Goal: Information Seeking & Learning: Learn about a topic

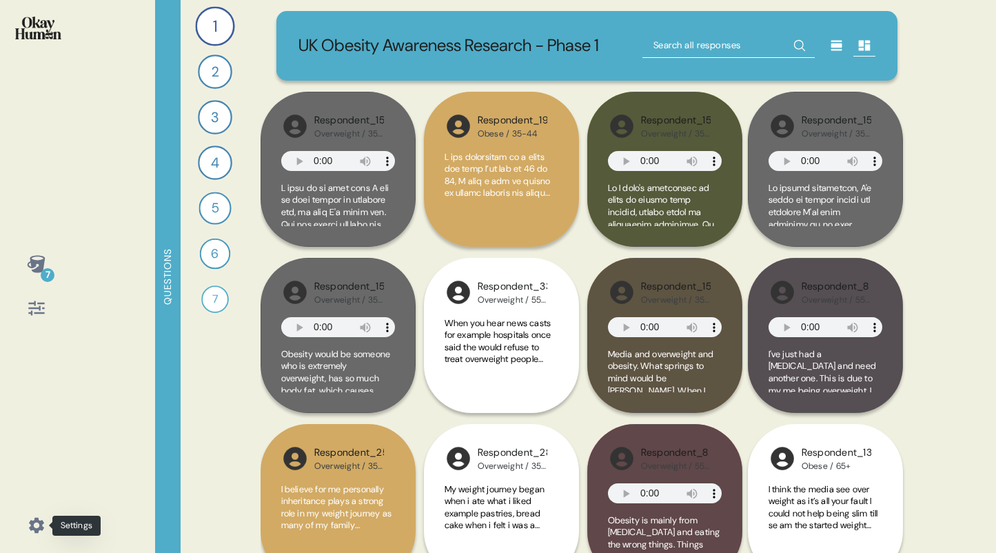
click at [34, 523] on icon at bounding box center [36, 525] width 19 height 19
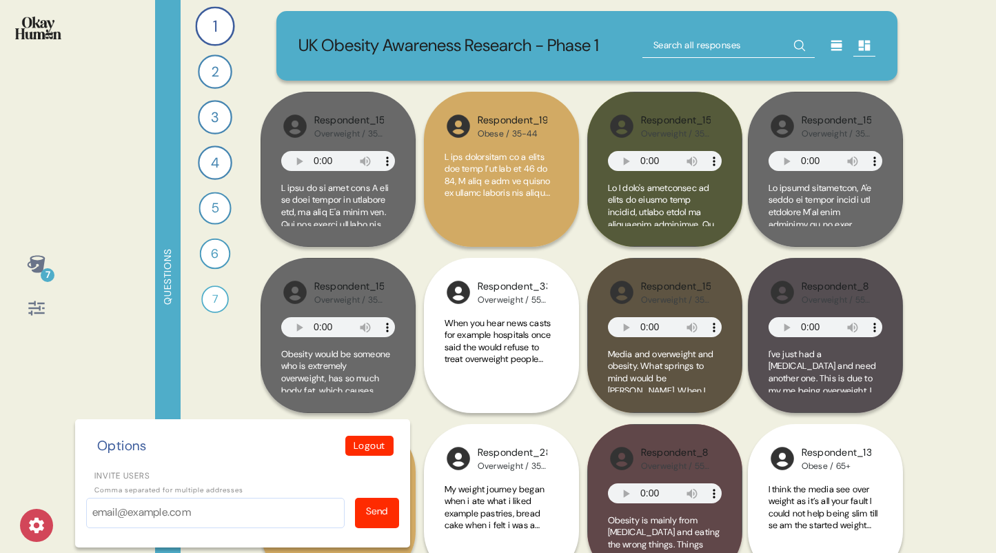
click at [39, 412] on div "7 Options Logout Invite users Comma separated for multiple addresses Send" at bounding box center [36, 276] width 72 height 553
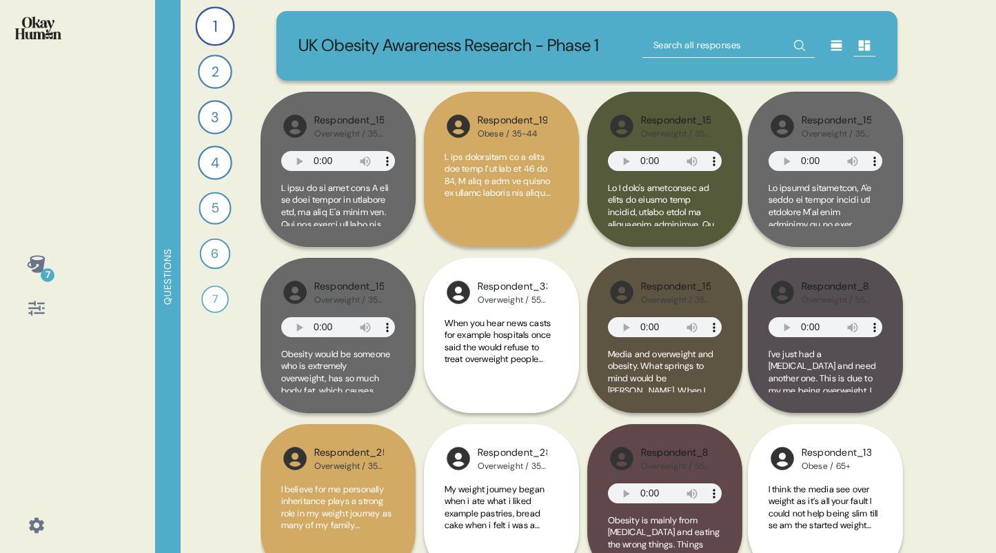
click at [31, 312] on icon at bounding box center [36, 308] width 16 height 14
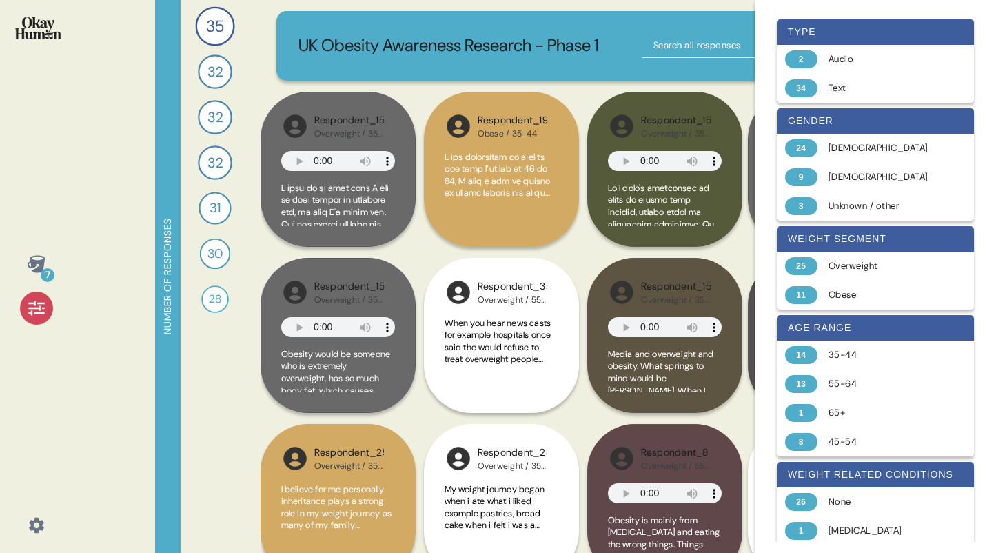
click at [31, 312] on icon at bounding box center [36, 308] width 16 height 14
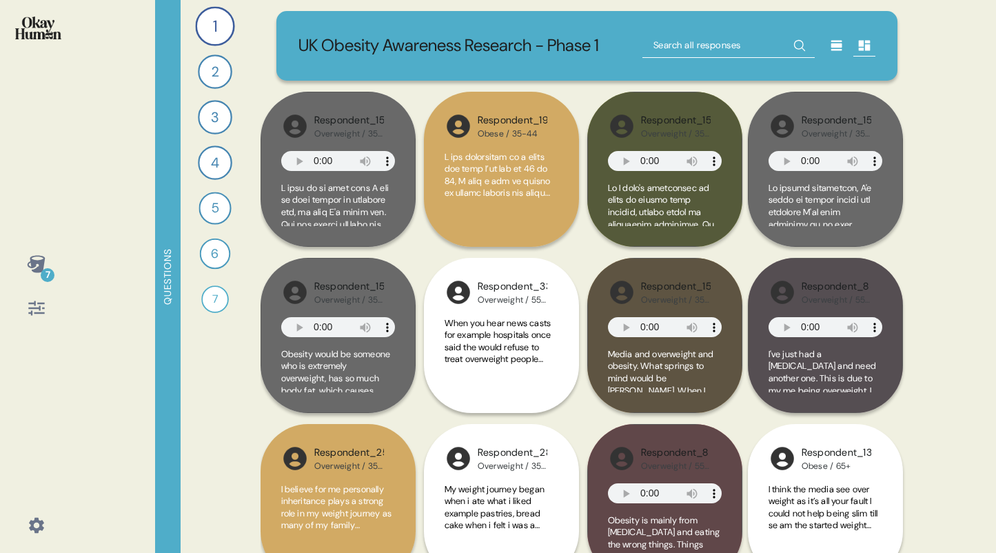
click at [41, 267] on icon at bounding box center [36, 263] width 18 height 17
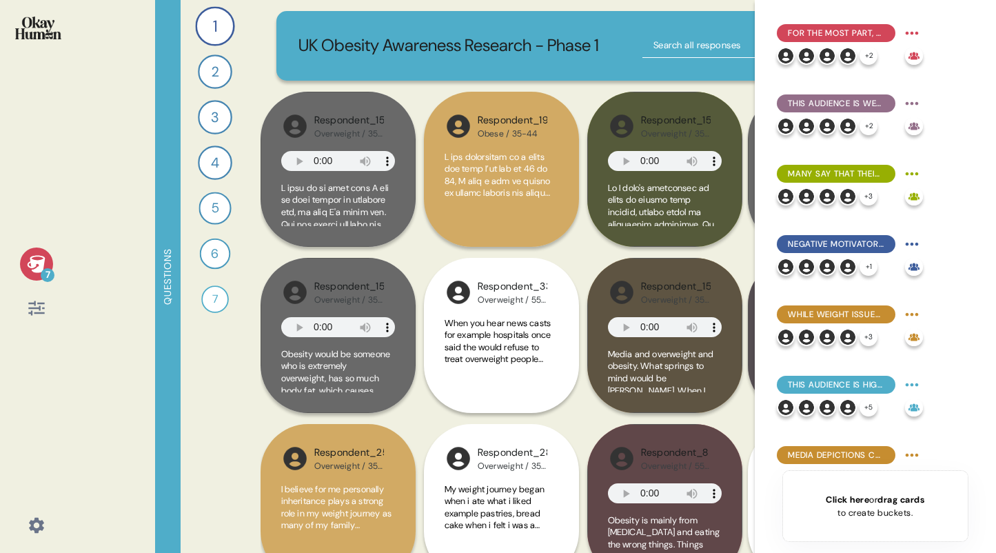
click at [41, 267] on icon at bounding box center [36, 263] width 18 height 17
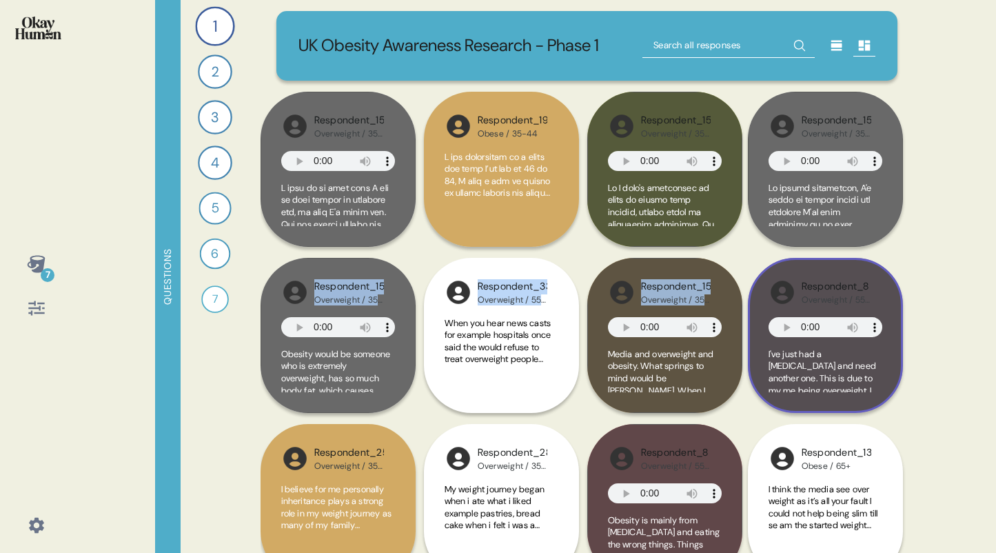
drag, startPoint x: 902, startPoint y: 16, endPoint x: 900, endPoint y: 284, distance: 268.2
click at [900, 284] on div "UK Obesity Awareness Research - Phase 1 Respondent_25 Overweight / 35-44 Advert…" at bounding box center [588, 276] width 654 height 553
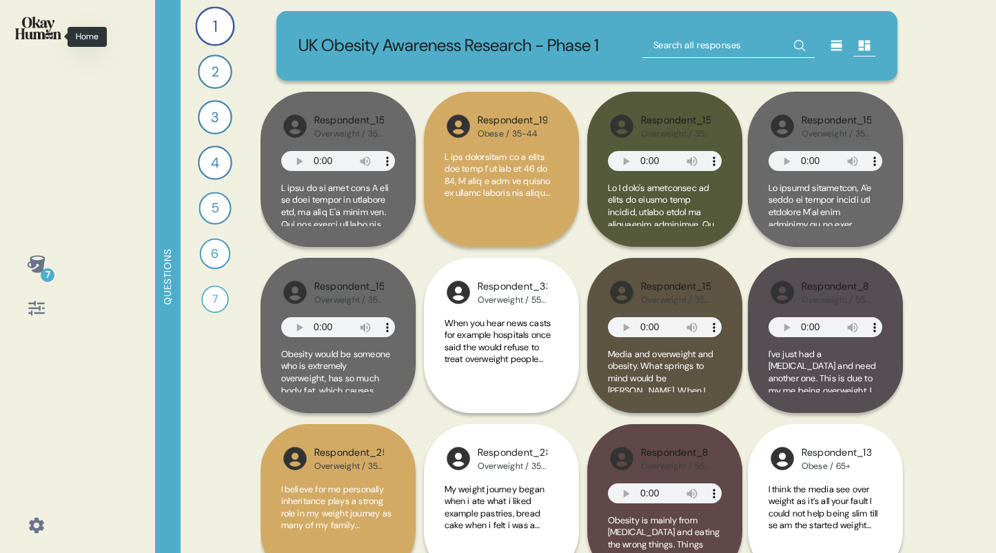
click at [25, 30] on img at bounding box center [38, 28] width 46 height 23
click at [28, 26] on img at bounding box center [38, 28] width 46 height 23
click at [216, 16] on div "1" at bounding box center [214, 25] width 39 height 39
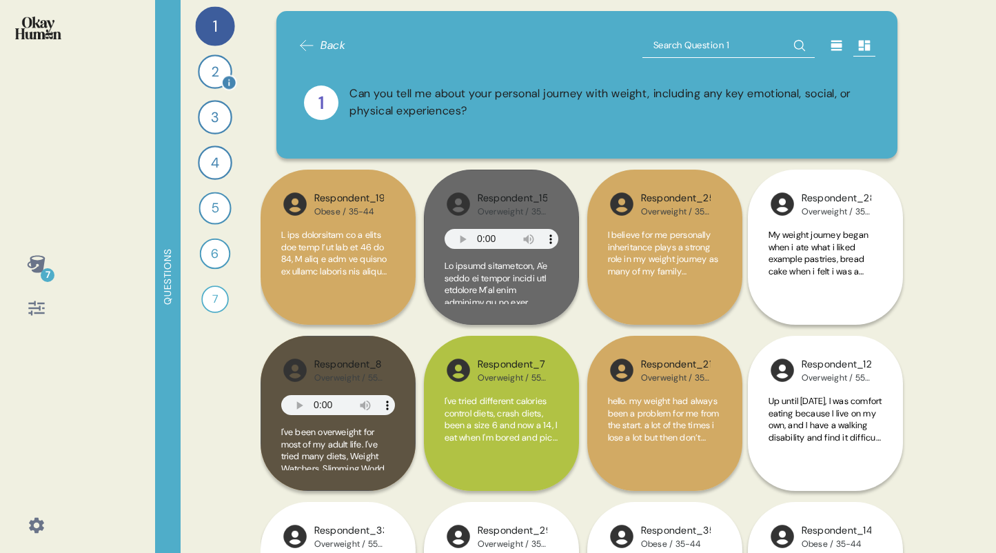
click at [206, 63] on div "2" at bounding box center [215, 71] width 34 height 34
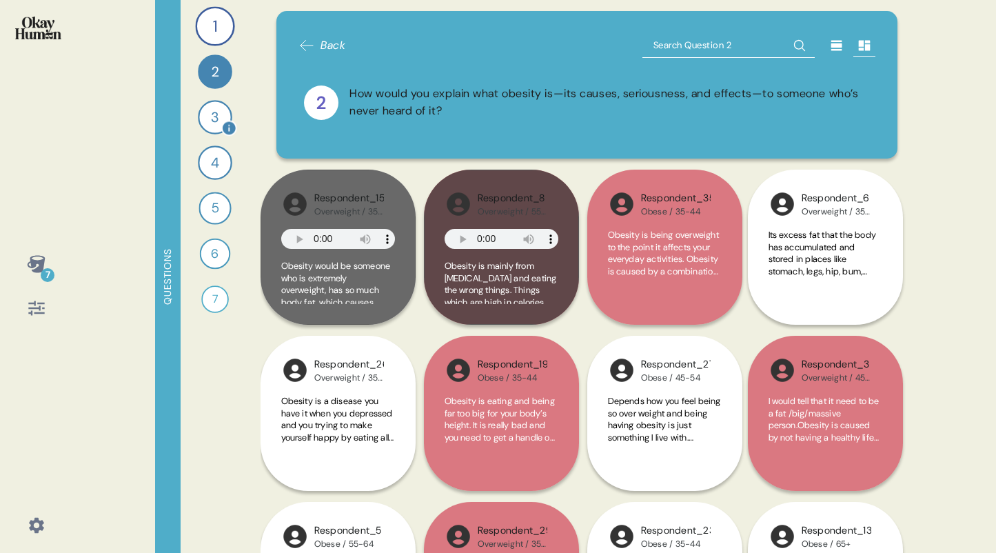
click at [203, 124] on div "3" at bounding box center [215, 117] width 34 height 34
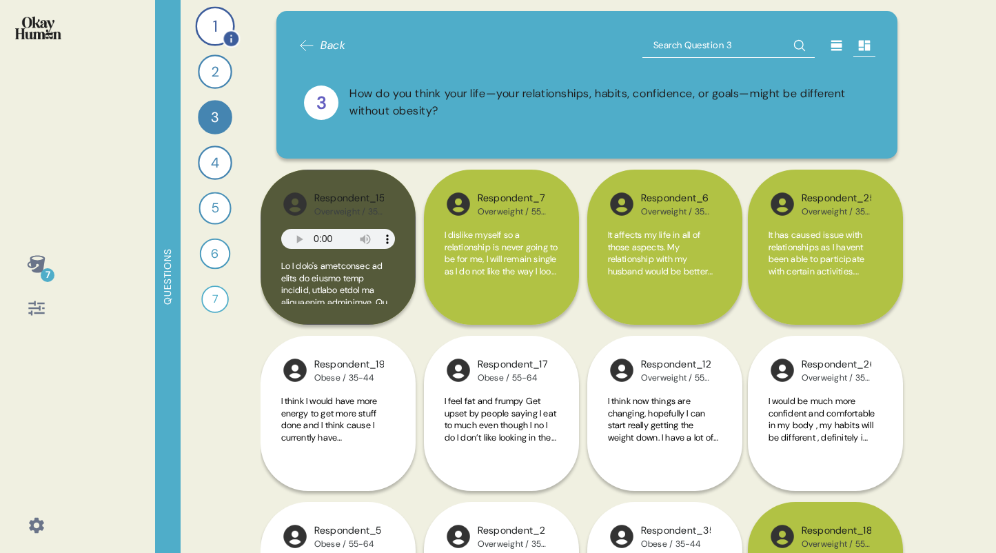
click at [214, 21] on div "1" at bounding box center [214, 25] width 39 height 39
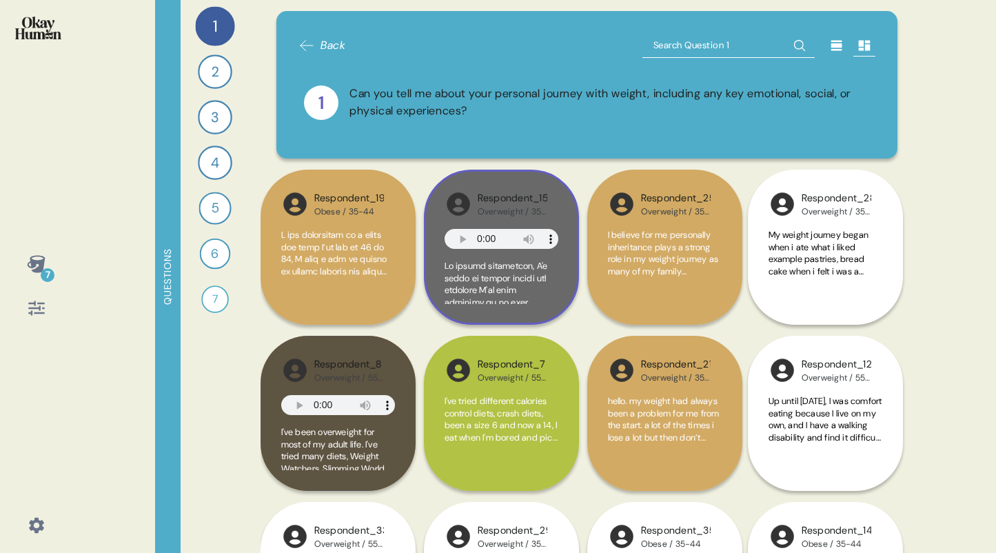
click at [540, 194] on div "Respondent_15" at bounding box center [513, 198] width 70 height 15
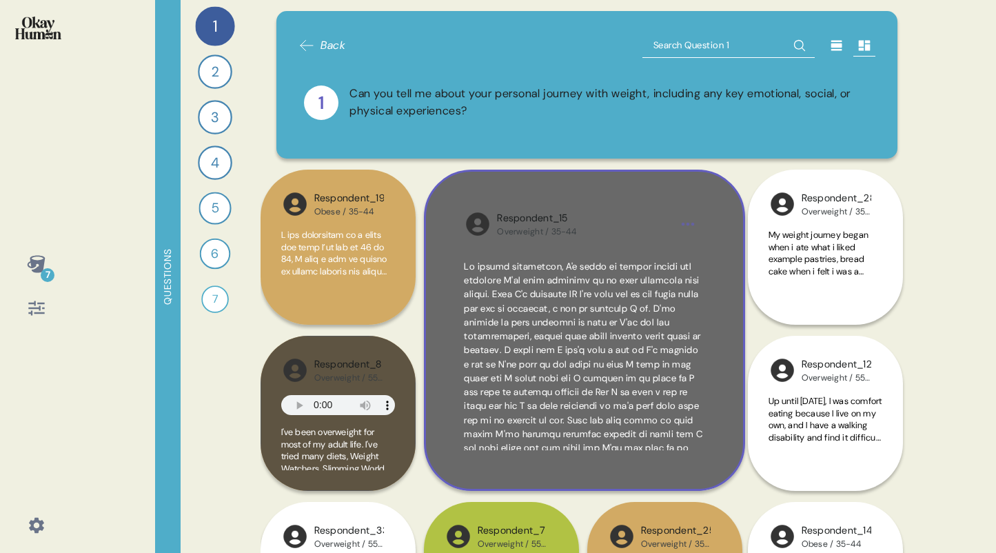
click at [542, 213] on div "Respondent_15" at bounding box center [536, 218] width 79 height 15
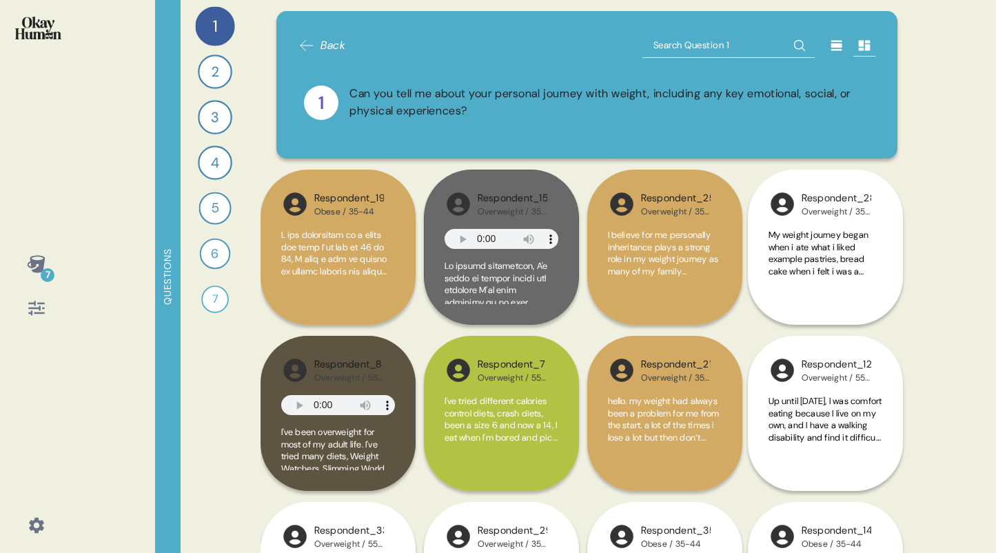
click at [734, 64] on div "Back 1 Can you tell me about your personal journey with weight, including any k…" at bounding box center [586, 84] width 577 height 103
click at [529, 96] on div "Can you tell me about your personal journey with weight, including any key emot…" at bounding box center [610, 102] width 520 height 34
click at [831, 41] on icon at bounding box center [836, 46] width 11 height 10
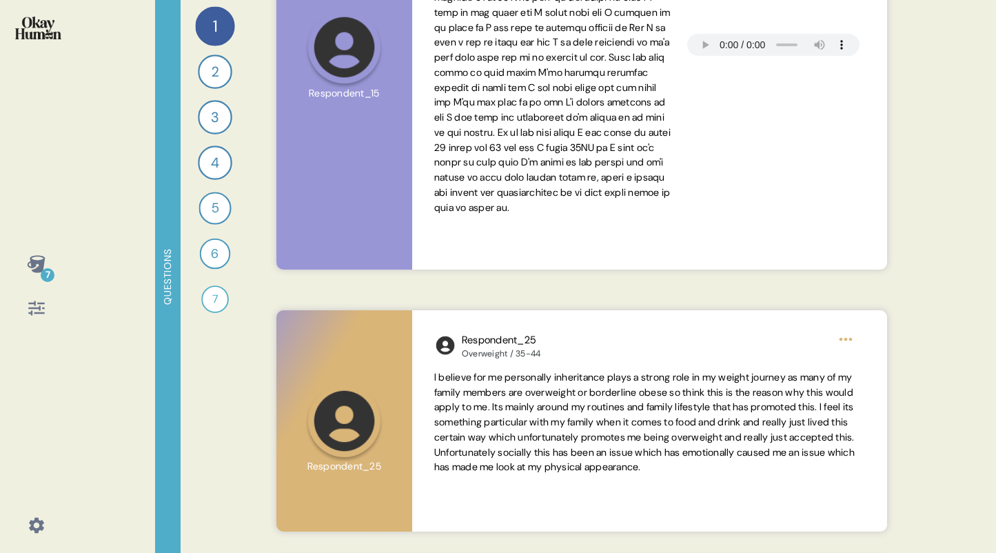
scroll to position [426, 0]
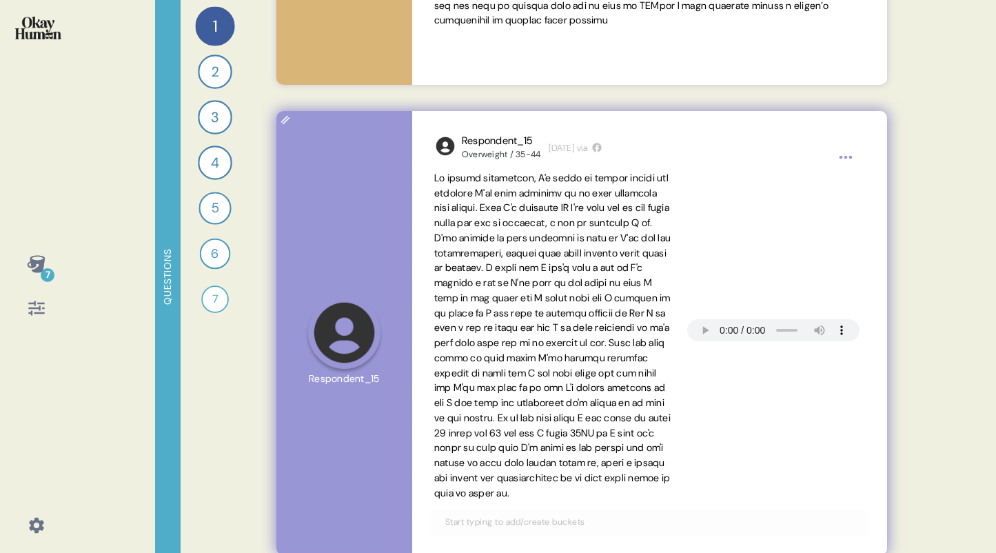
click at [846, 159] on html "7 Questions 1 Can you tell me about your personal journey with weight, includin…" at bounding box center [498, 276] width 996 height 553
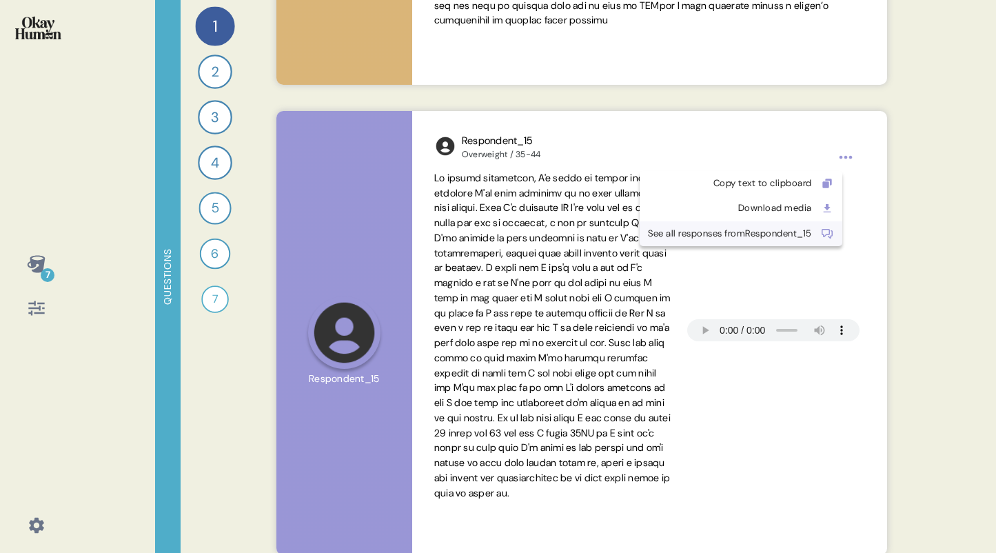
click at [737, 230] on div "See all responses from Respondent_15" at bounding box center [730, 234] width 164 height 14
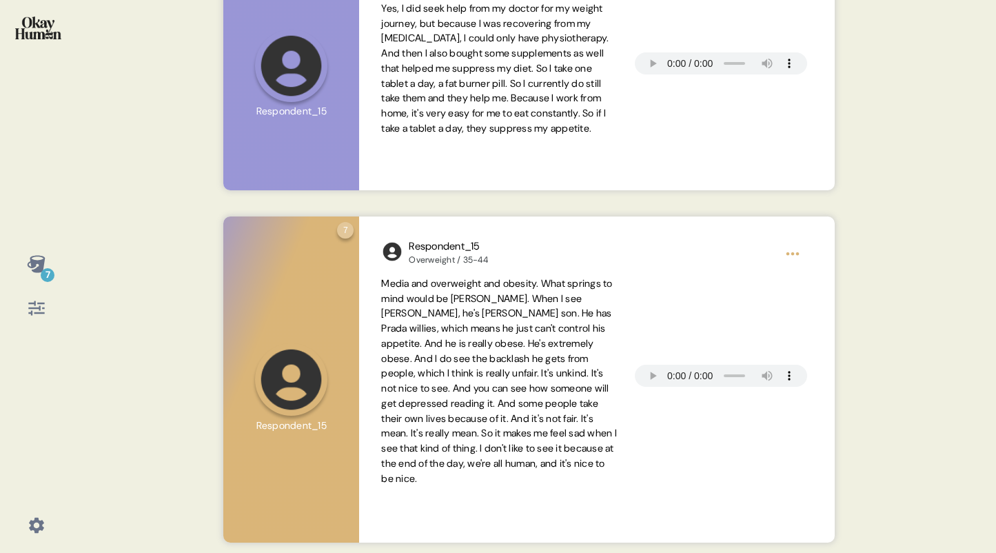
scroll to position [2547, 0]
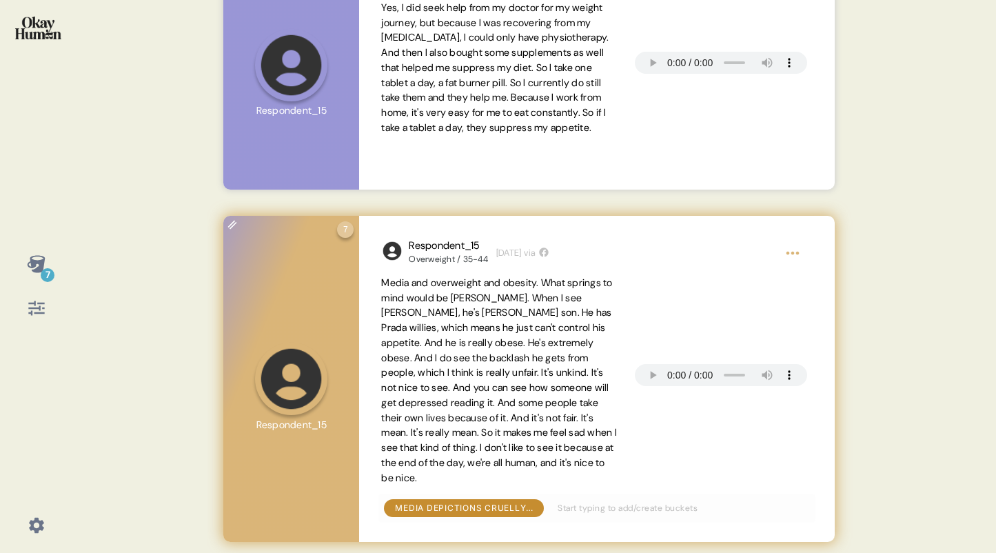
click at [471, 310] on span "Media and overweight and obesity. What springs to mind would be [PERSON_NAME]. …" at bounding box center [499, 380] width 236 height 208
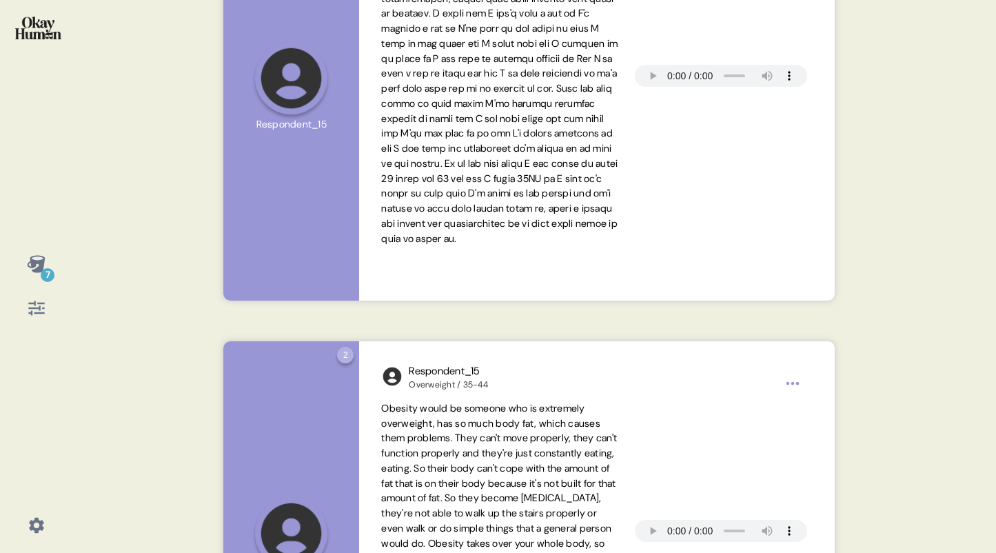
scroll to position [0, 0]
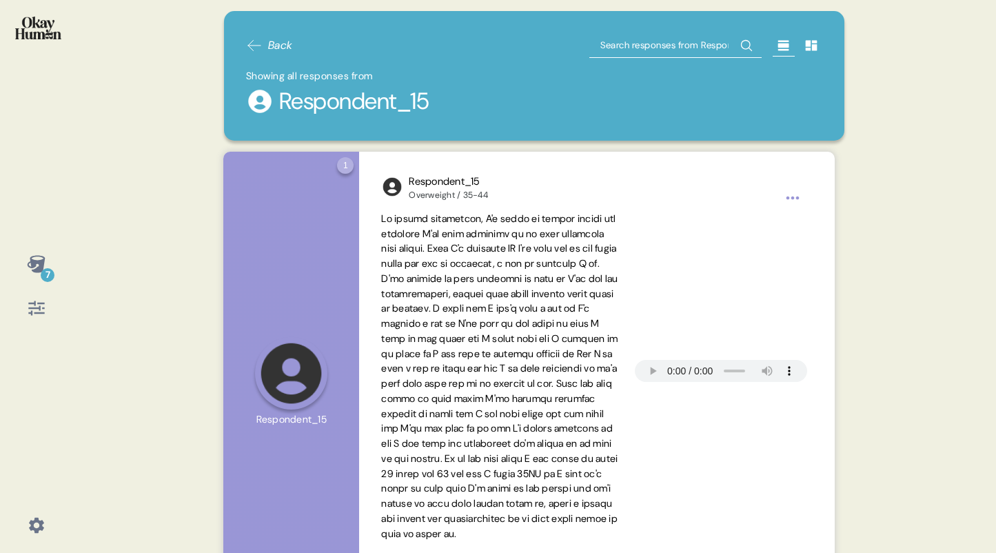
click at [684, 45] on input "text" at bounding box center [675, 45] width 172 height 25
click at [777, 45] on icon at bounding box center [784, 46] width 14 height 14
click at [806, 42] on icon at bounding box center [812, 46] width 12 height 10
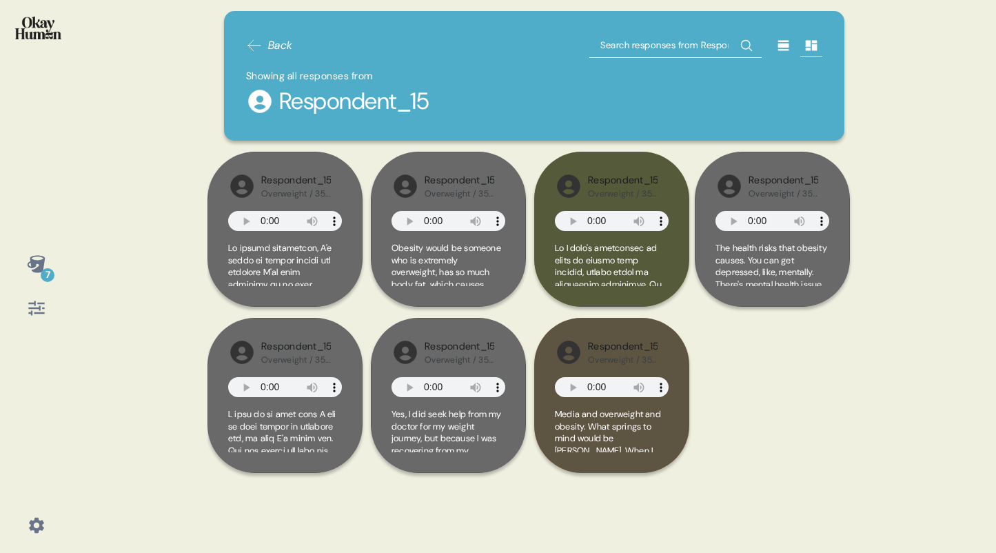
click at [266, 40] on span "Back" at bounding box center [269, 45] width 47 height 17
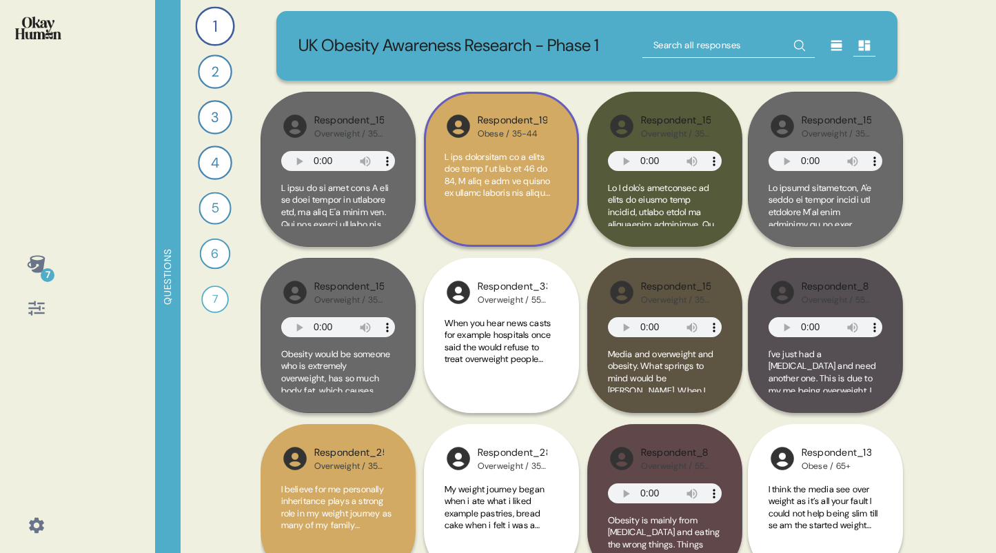
click at [492, 194] on span at bounding box center [501, 471] width 113 height 640
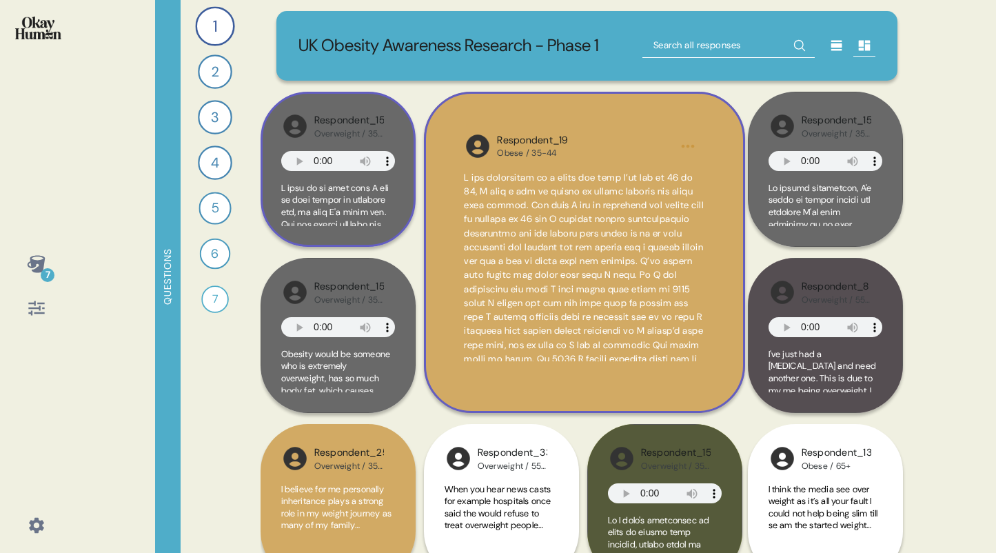
click at [381, 128] on div "Respondent_15" at bounding box center [349, 120] width 70 height 15
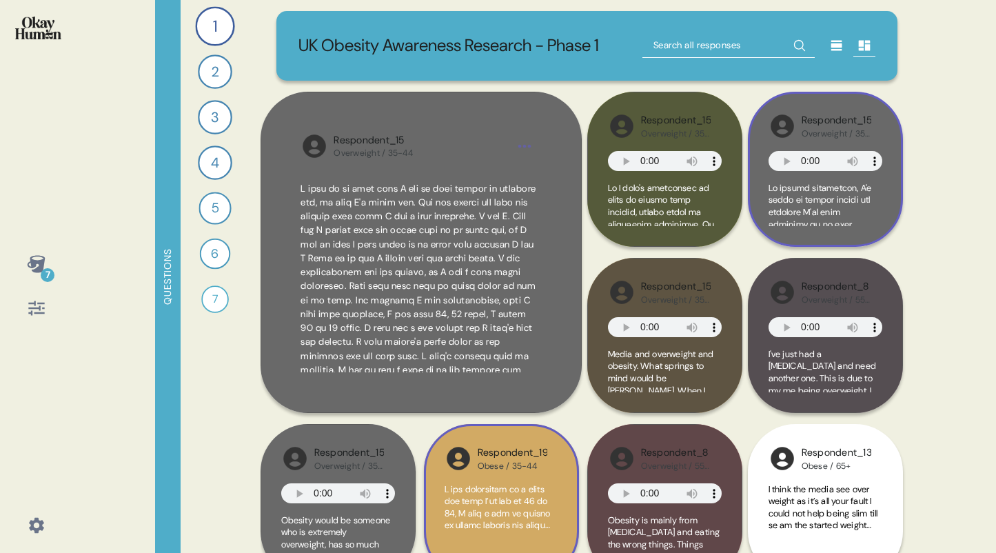
click at [812, 223] on span at bounding box center [826, 442] width 114 height 520
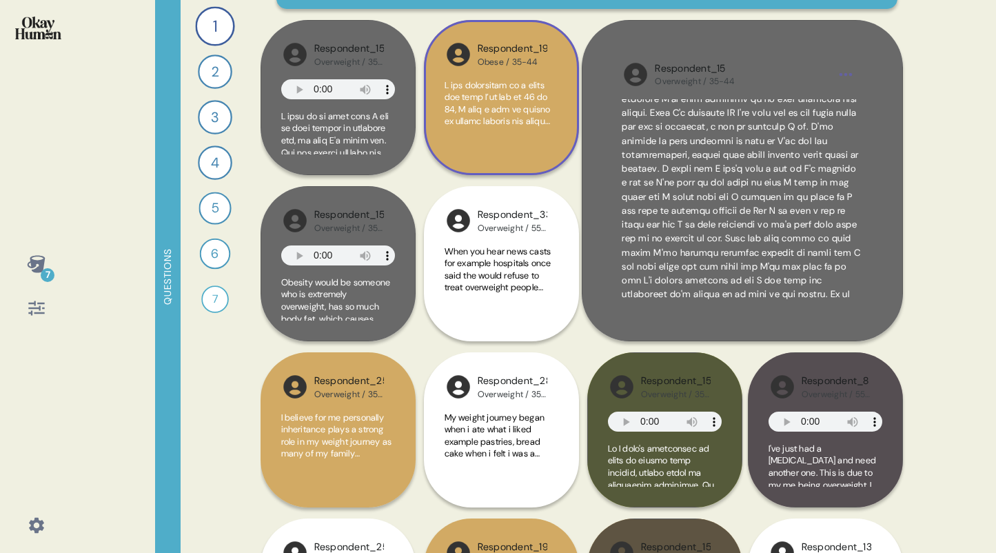
scroll to position [150, 0]
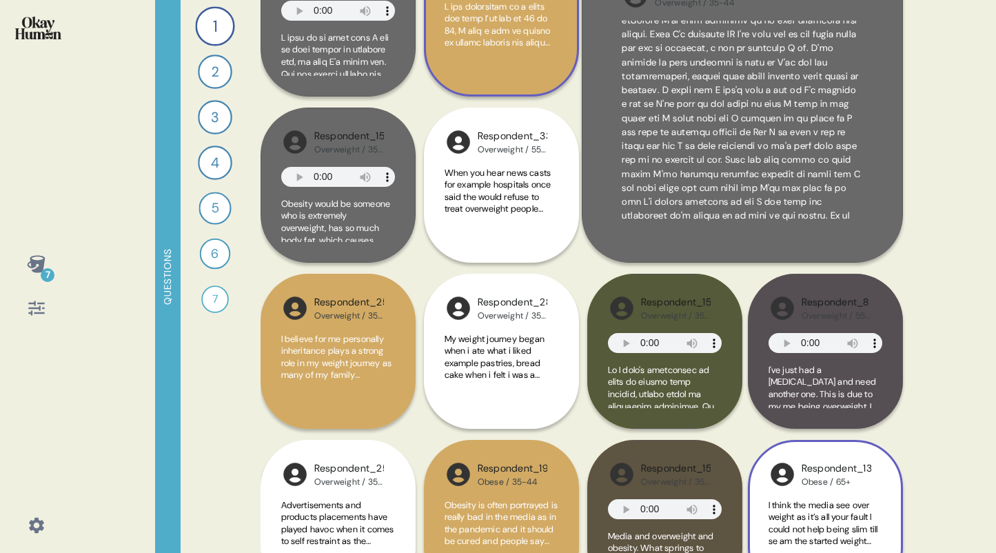
click at [827, 341] on div "Respondent_13 Obese / 65+ I think the media see over weight as it’s all your fa…" at bounding box center [827, 434] width 152 height 321
click at [811, 403] on div "Respondent_13 Obese / 65+ I think the media see over weight as it’s all your fa…" at bounding box center [827, 434] width 152 height 321
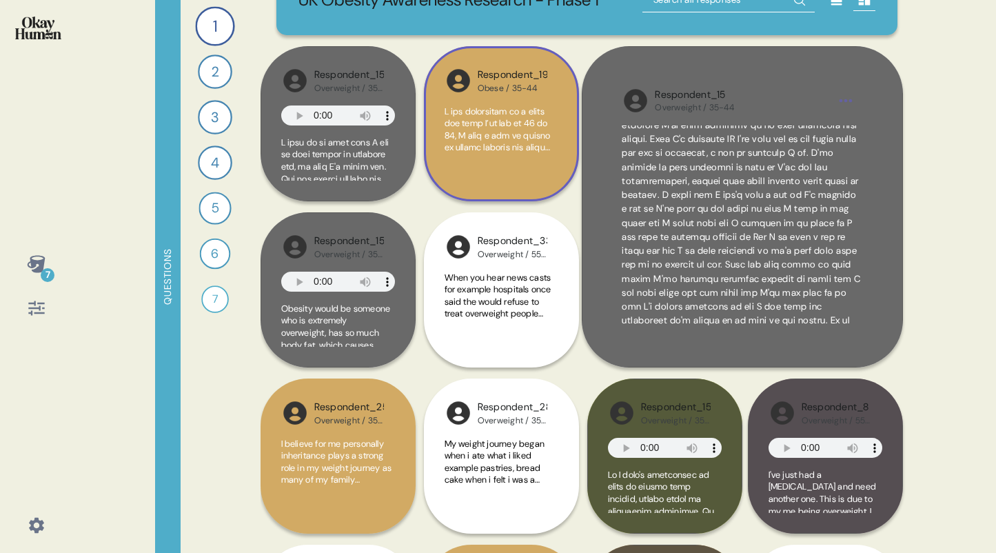
scroll to position [41, 0]
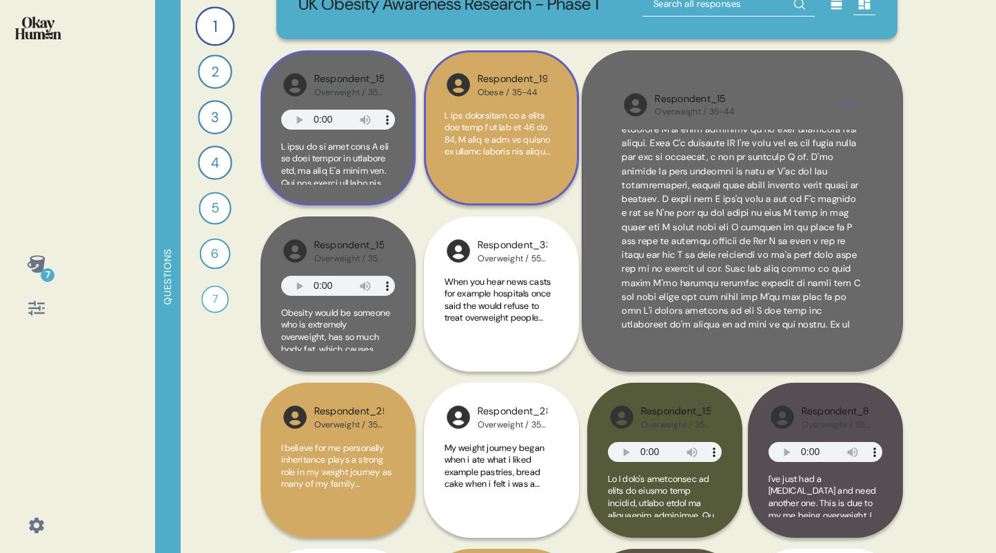
click at [318, 199] on span at bounding box center [338, 540] width 114 height 798
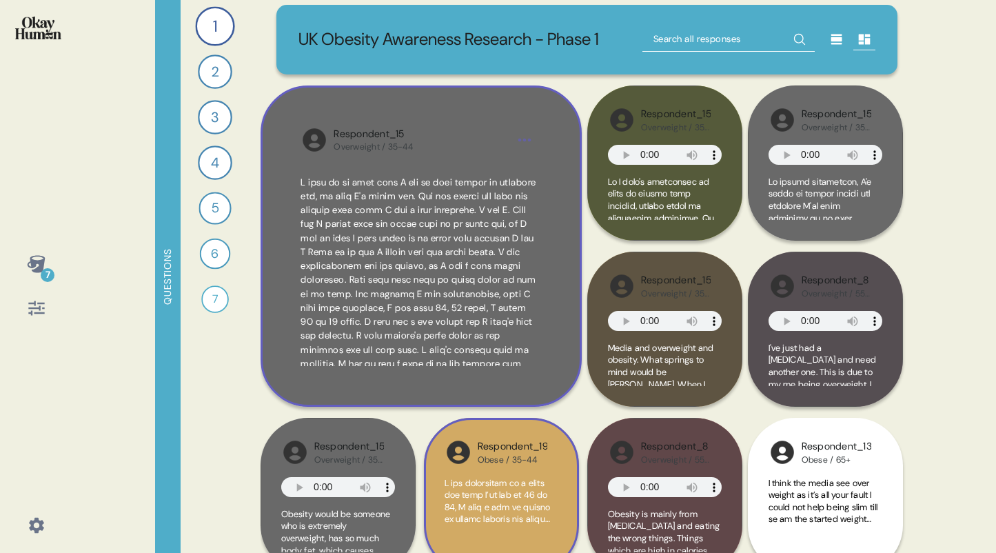
scroll to position [0, 0]
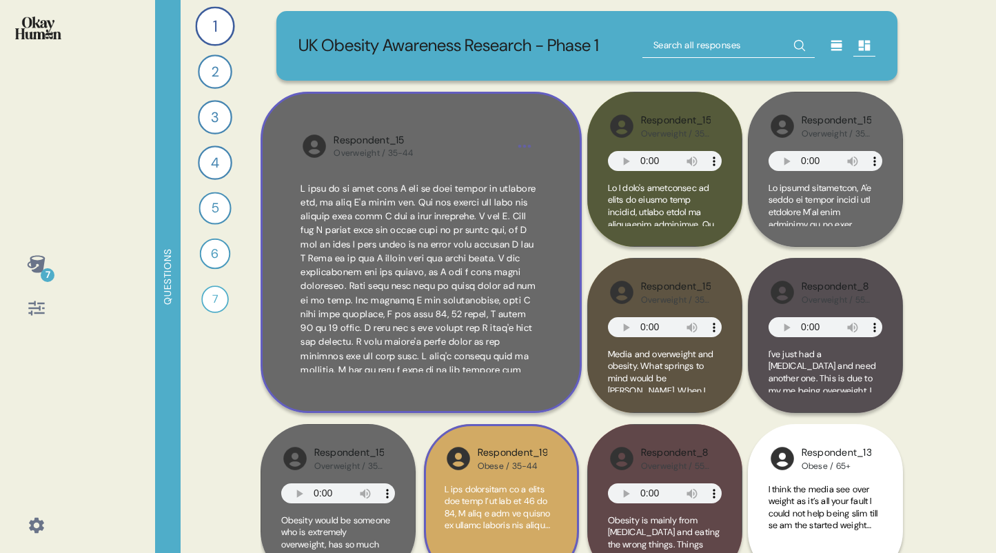
click at [529, 166] on html "7 Questions 1 Can you tell me about your personal journey with weight, includin…" at bounding box center [498, 276] width 996 height 553
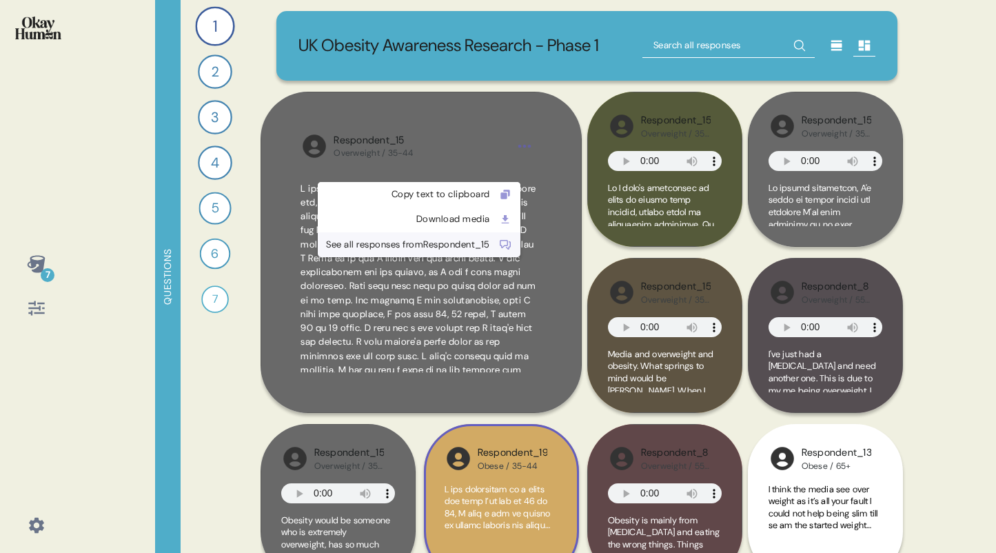
click at [438, 242] on div "See all responses from Respondent_15" at bounding box center [408, 245] width 164 height 14
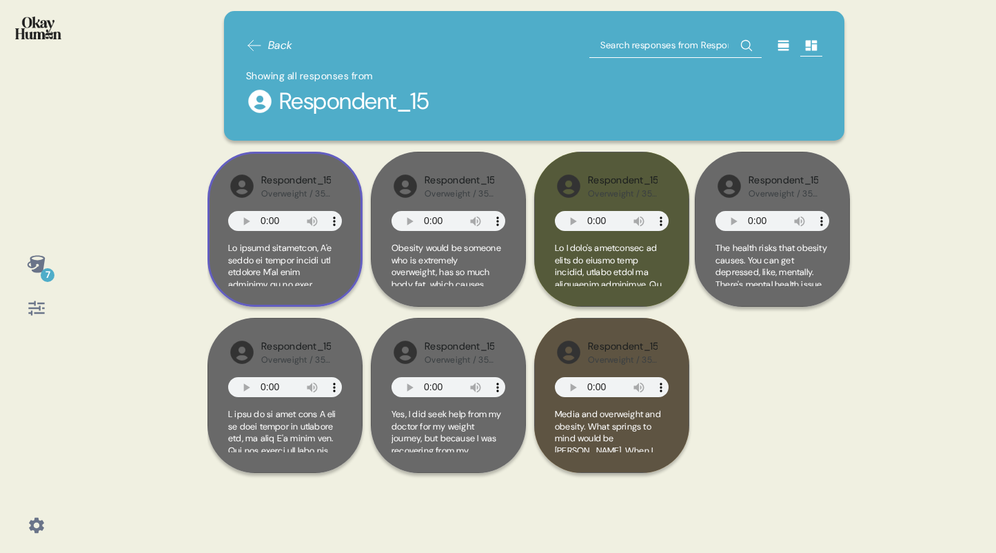
click at [340, 276] on span at bounding box center [285, 264] width 114 height 44
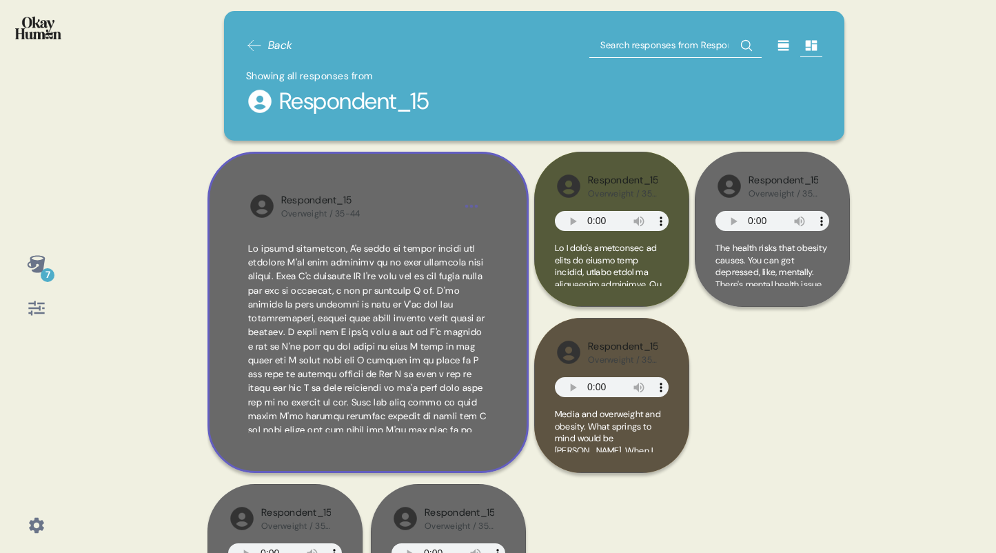
click at [253, 249] on span at bounding box center [367, 395] width 239 height 305
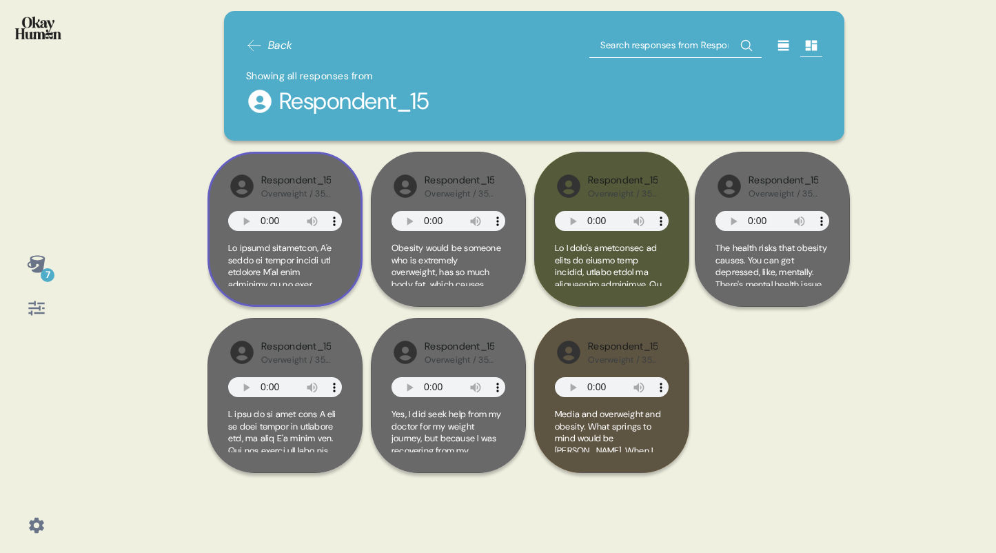
click at [276, 271] on span at bounding box center [285, 502] width 114 height 520
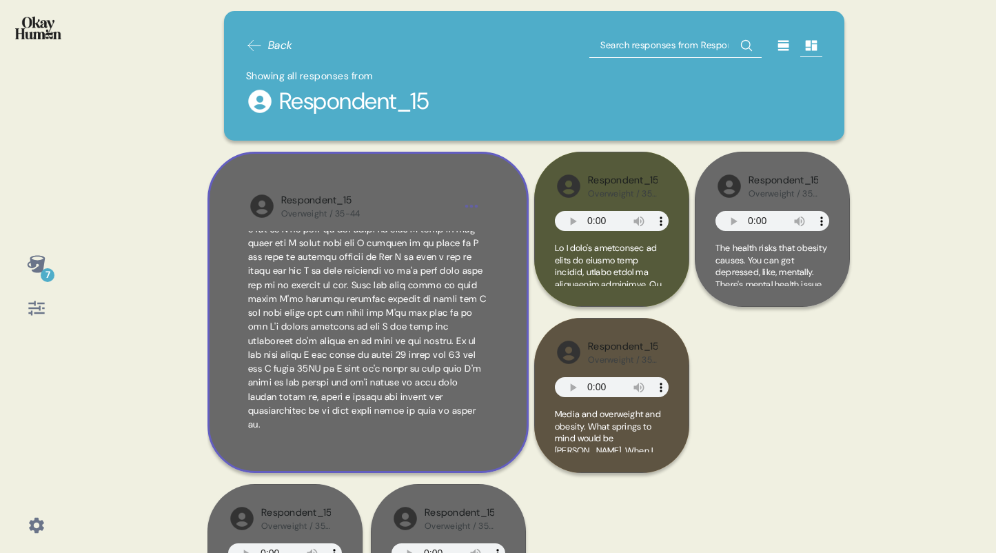
click at [353, 461] on div "Respondent_15 Overweight / 35-44" at bounding box center [368, 312] width 321 height 321
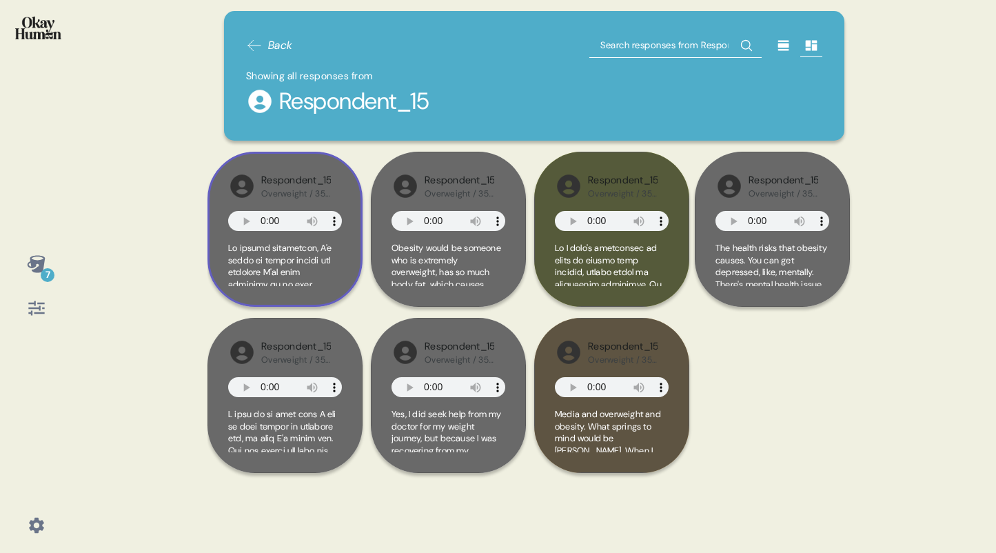
click at [283, 283] on span at bounding box center [285, 502] width 114 height 520
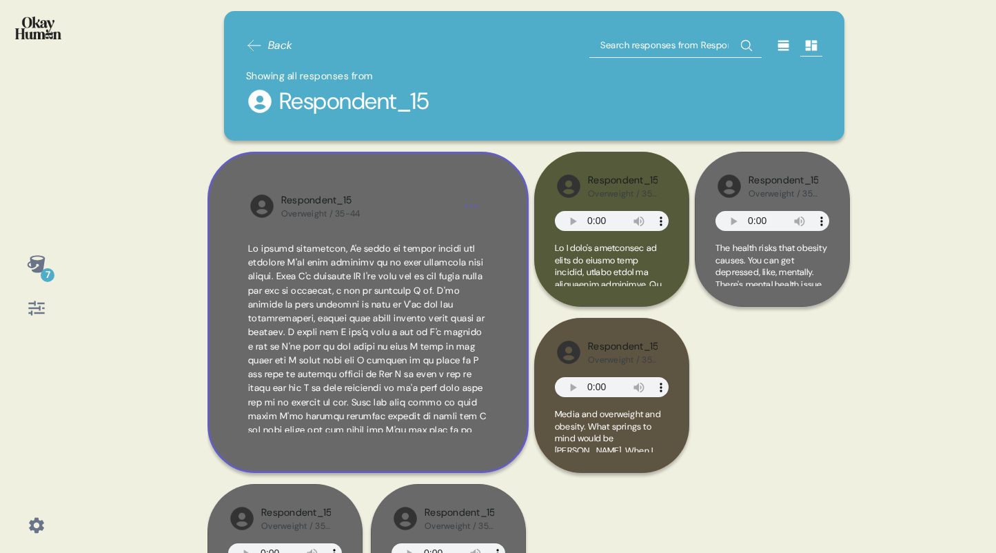
click at [253, 249] on span at bounding box center [367, 395] width 239 height 305
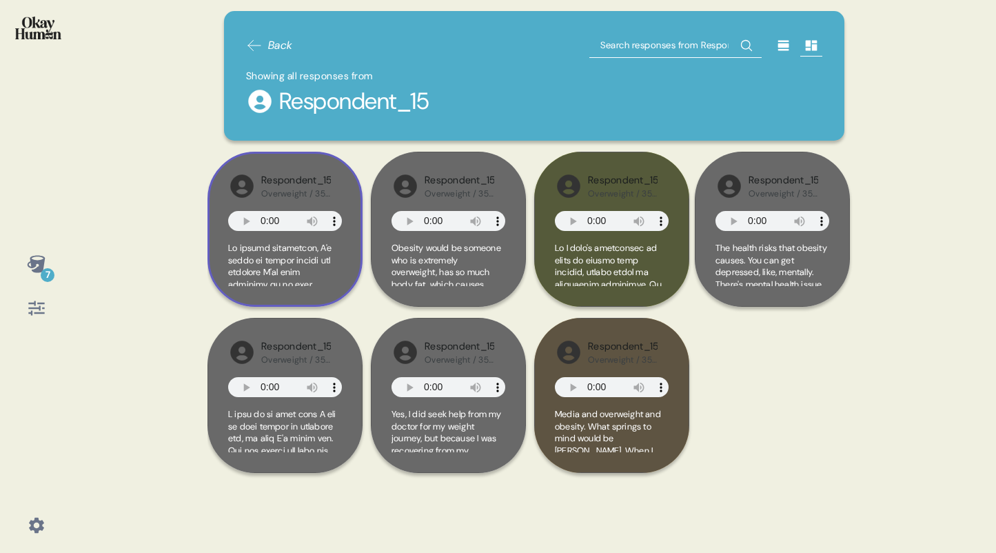
click at [256, 263] on span at bounding box center [285, 502] width 114 height 520
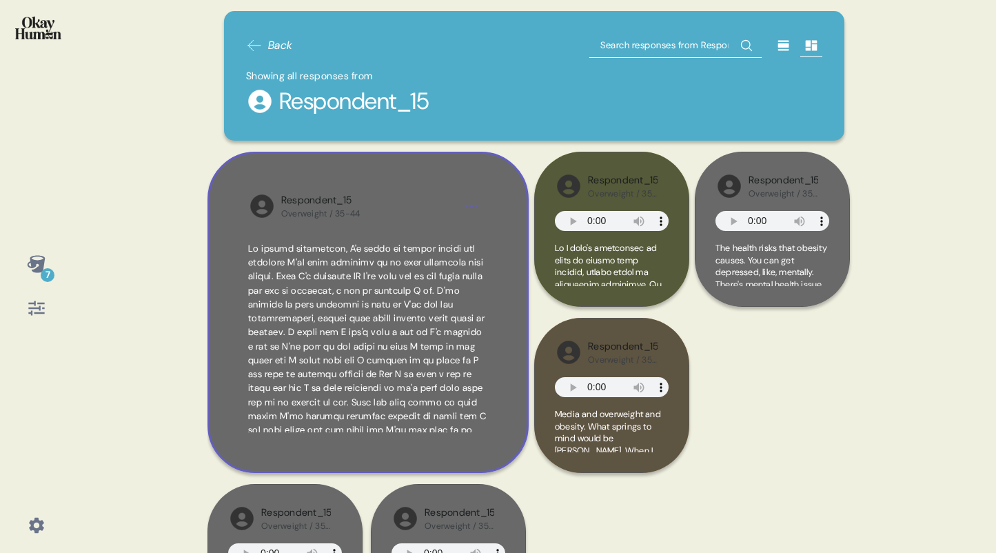
click at [449, 196] on div "Respondent_15 Overweight / 35-44" at bounding box center [368, 206] width 174 height 26
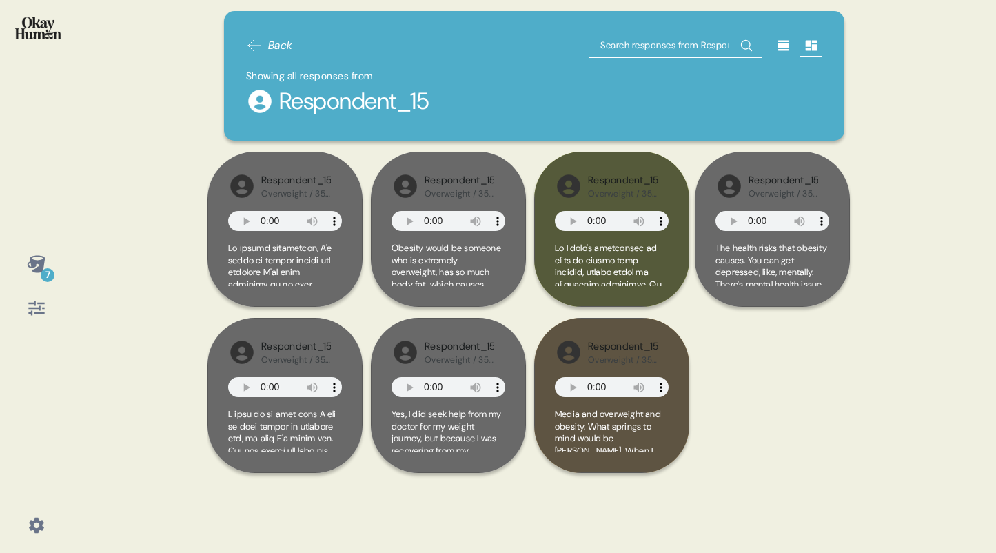
click at [270, 261] on span at bounding box center [285, 502] width 114 height 520
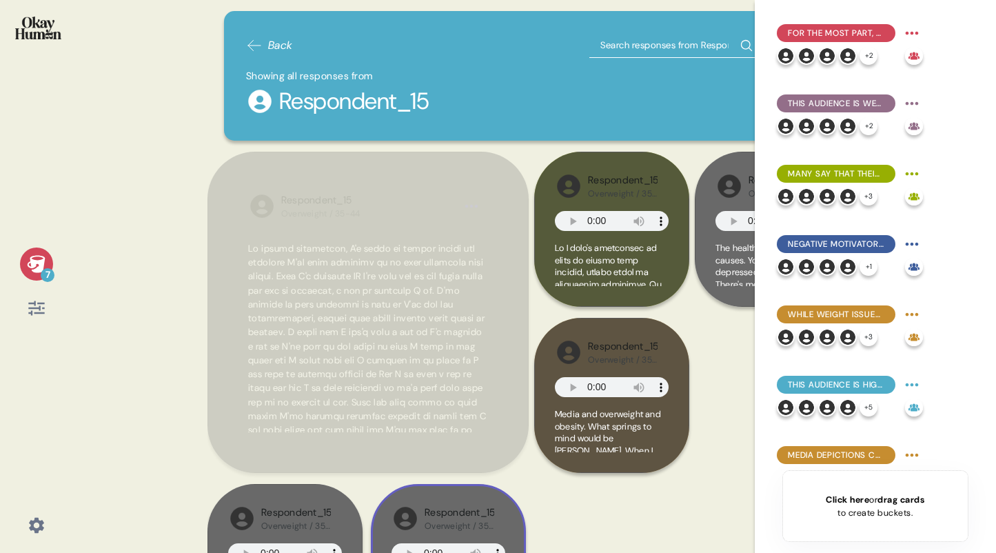
click at [354, 322] on span at bounding box center [367, 395] width 239 height 305
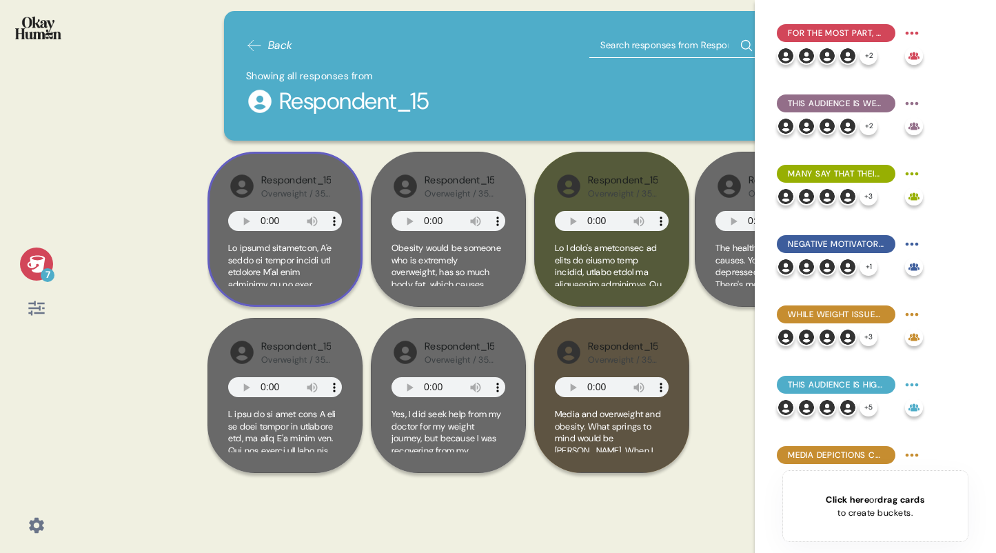
click at [310, 249] on span at bounding box center [285, 502] width 114 height 520
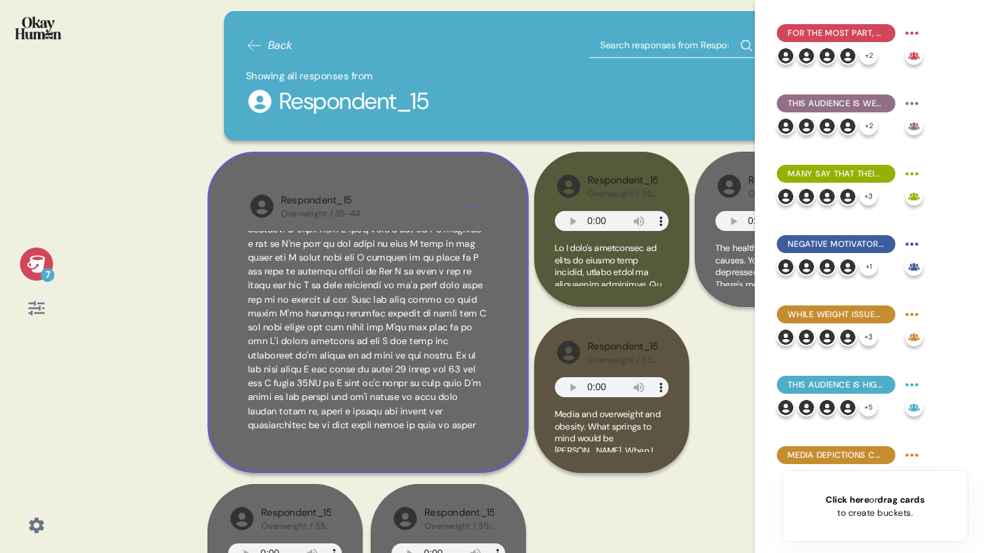
scroll to position [145, 0]
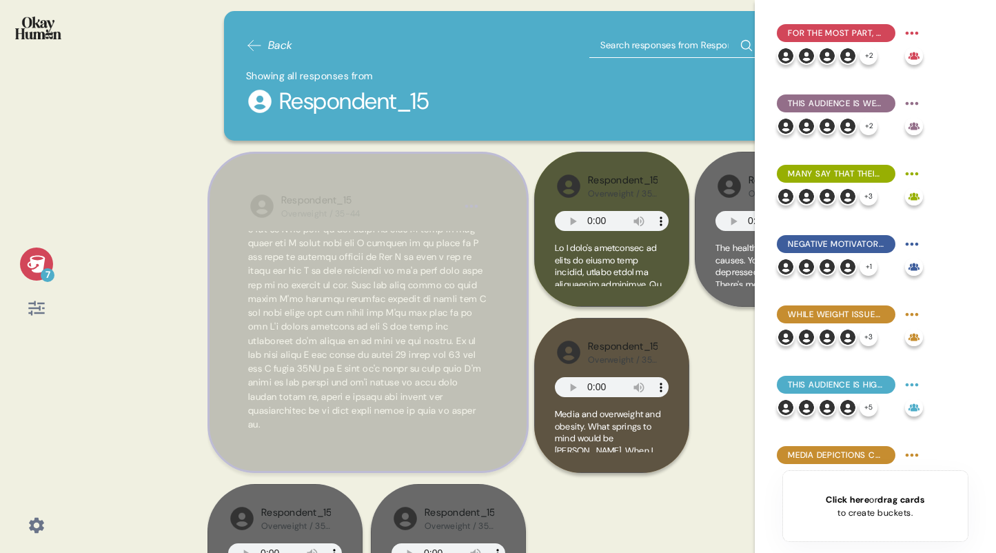
click at [362, 355] on span at bounding box center [367, 277] width 239 height 305
click at [362, 355] on div "Respondent_15 Overweight / 35-44 Respondent_15 Overweight / 35-44 Obesity would…" at bounding box center [535, 318] width 654 height 332
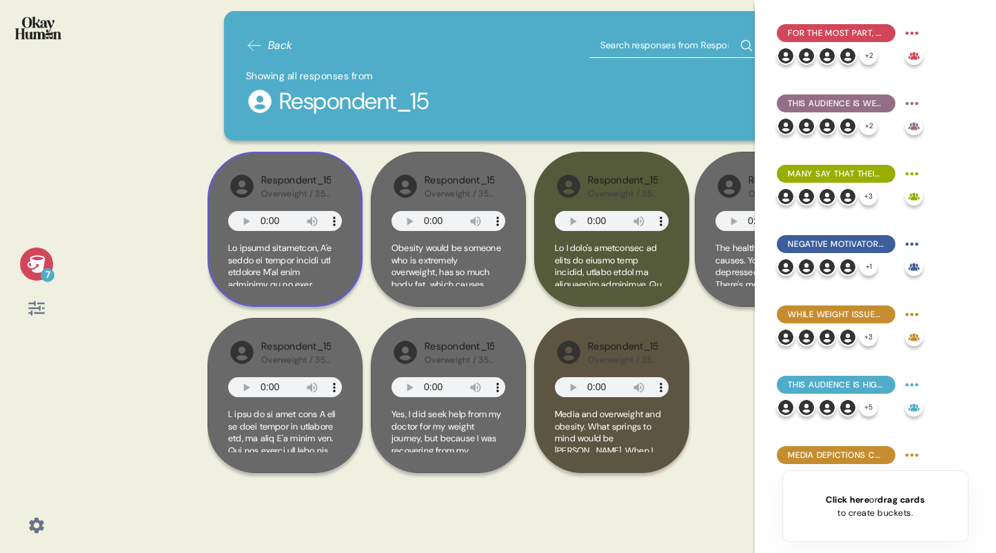
click at [281, 181] on div "Respondent_15" at bounding box center [296, 180] width 70 height 15
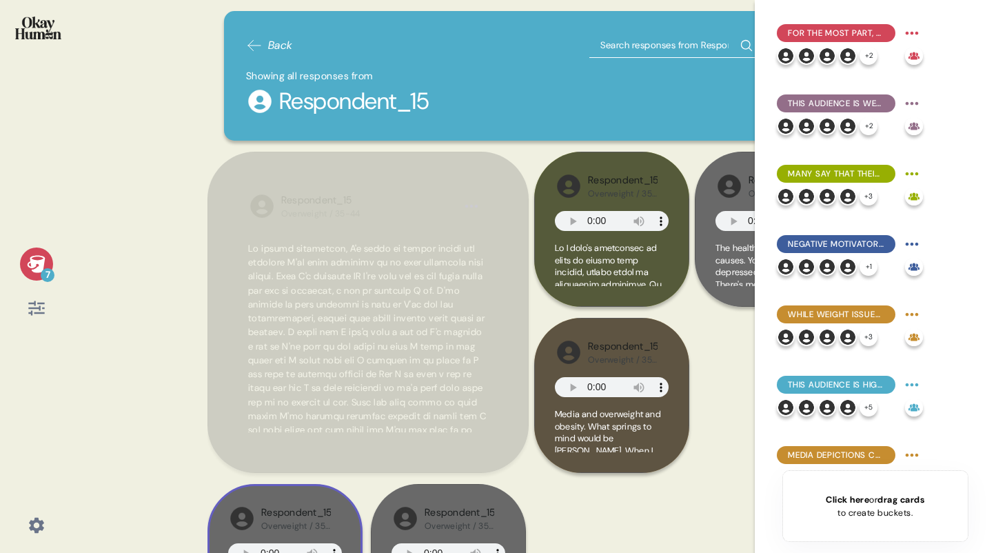
click at [311, 310] on span at bounding box center [368, 395] width 240 height 307
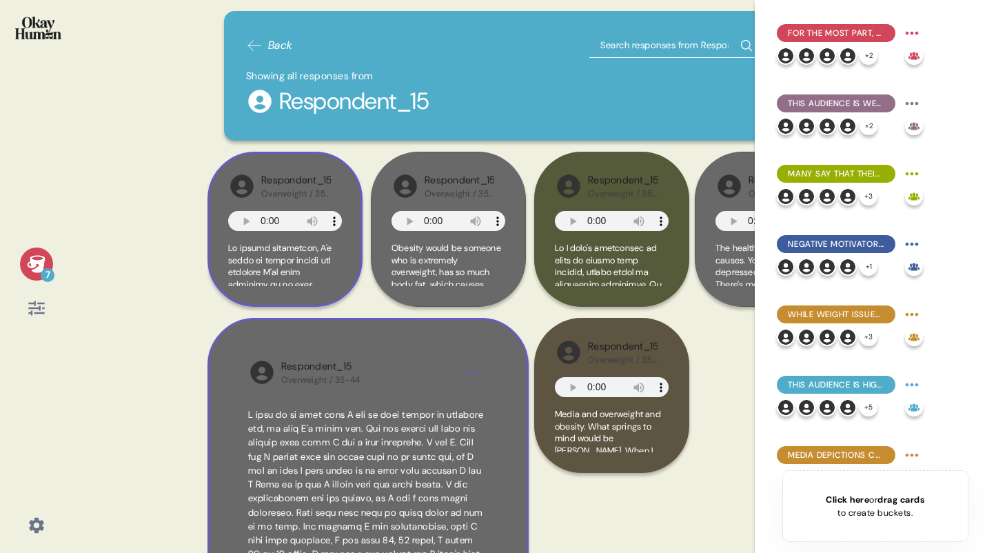
click at [210, 298] on div "Respondent_15 Overweight / 35-44" at bounding box center [284, 229] width 152 height 155
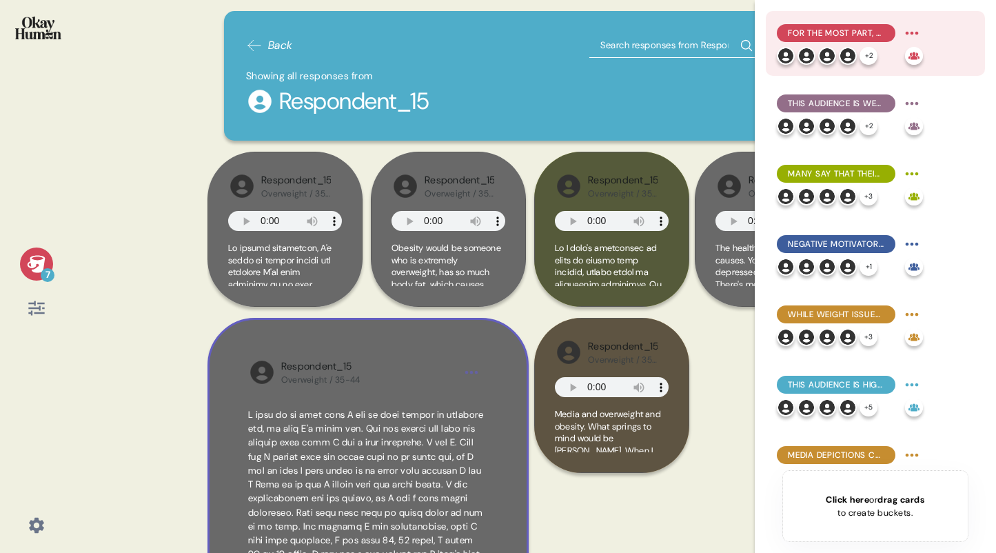
click at [824, 28] on span "For the most part, they explain obesity in simplistic terms emphasizing persona…" at bounding box center [836, 33] width 97 height 12
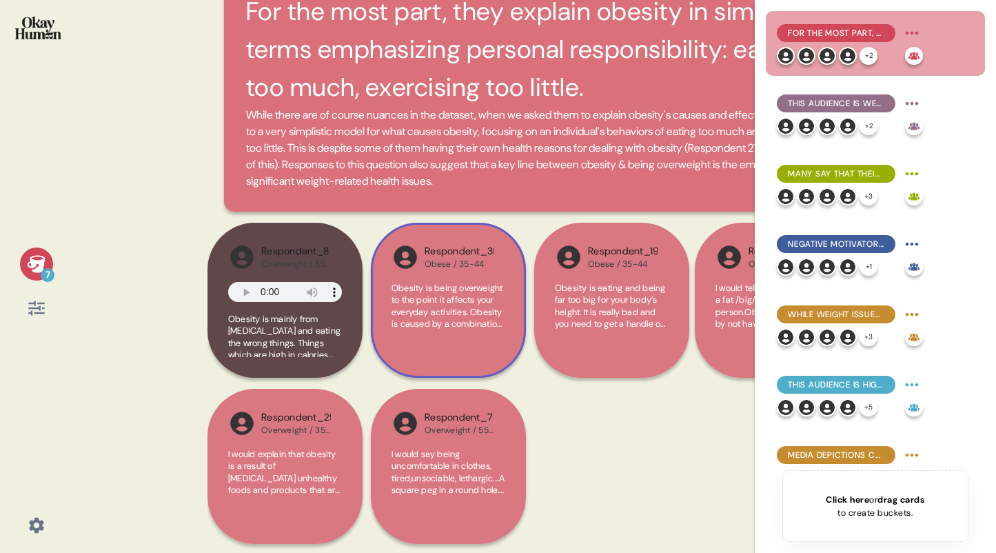
scroll to position [75, 0]
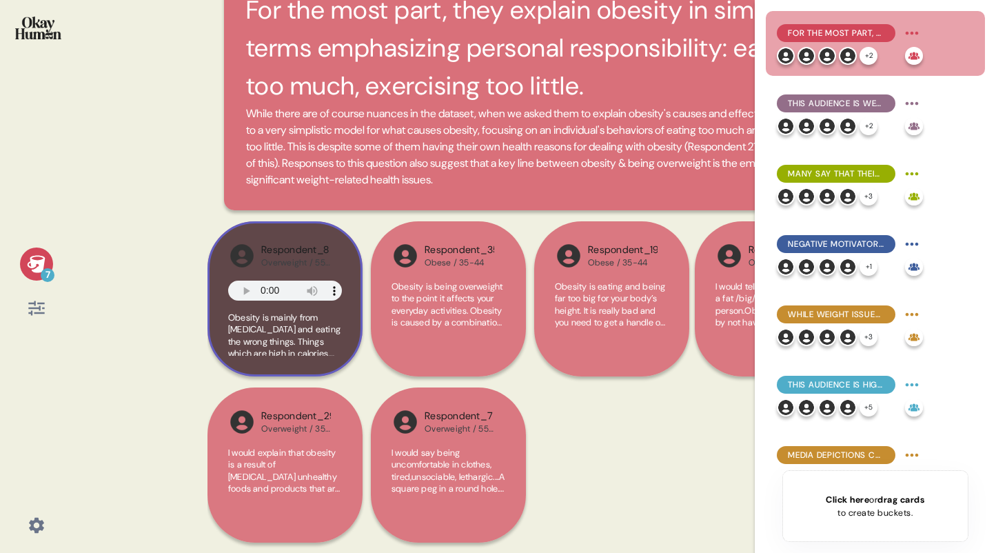
click at [292, 343] on span "Obesity is mainly from [MEDICAL_DATA] and eating the wrong things. Things which…" at bounding box center [284, 432] width 112 height 241
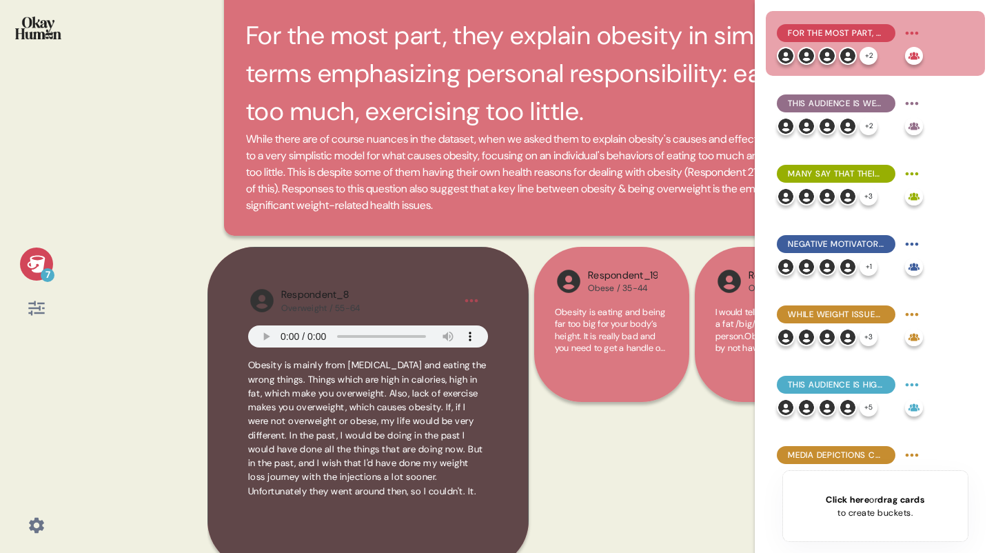
scroll to position [0, 0]
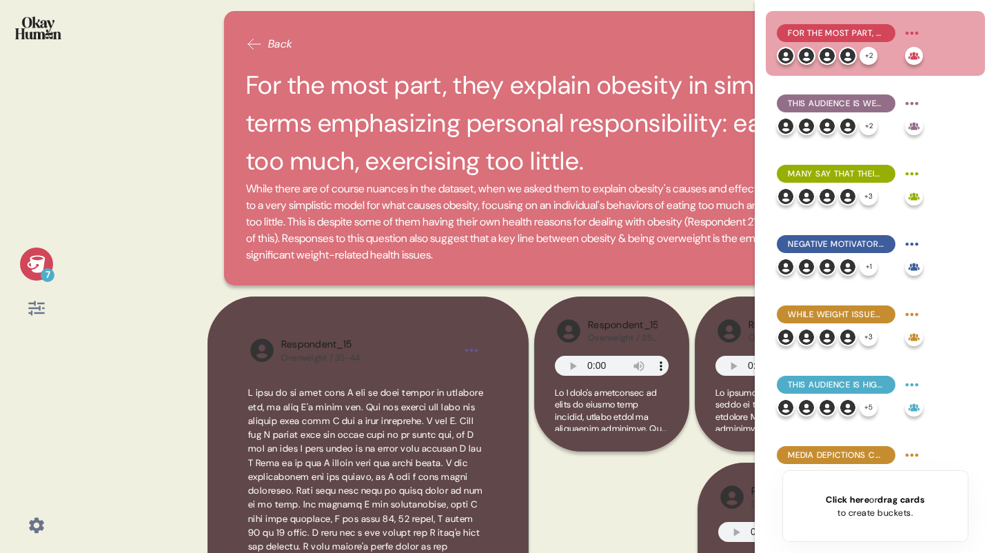
click at [335, 54] on div "Back" at bounding box center [534, 44] width 577 height 22
click at [40, 263] on icon at bounding box center [36, 263] width 18 height 17
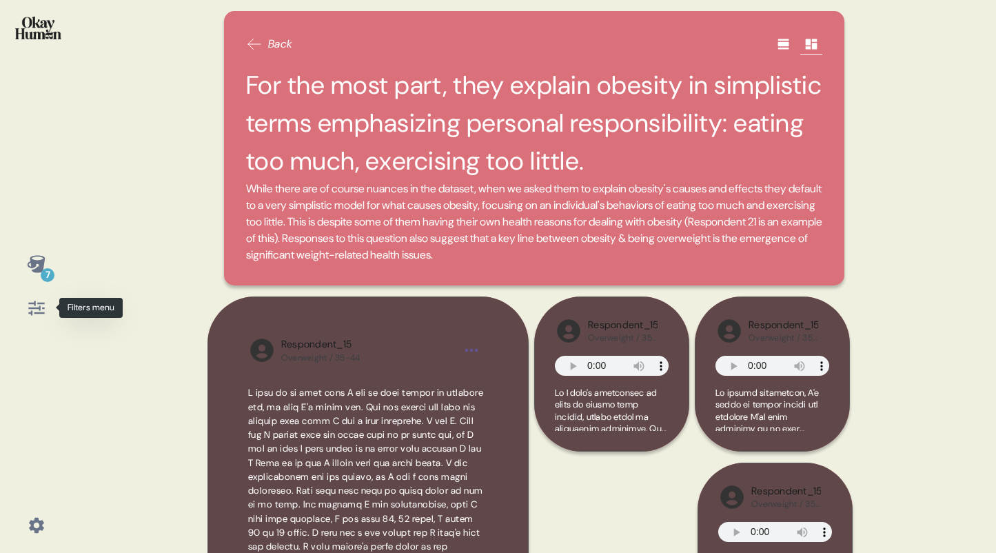
click at [40, 310] on icon at bounding box center [36, 307] width 19 height 19
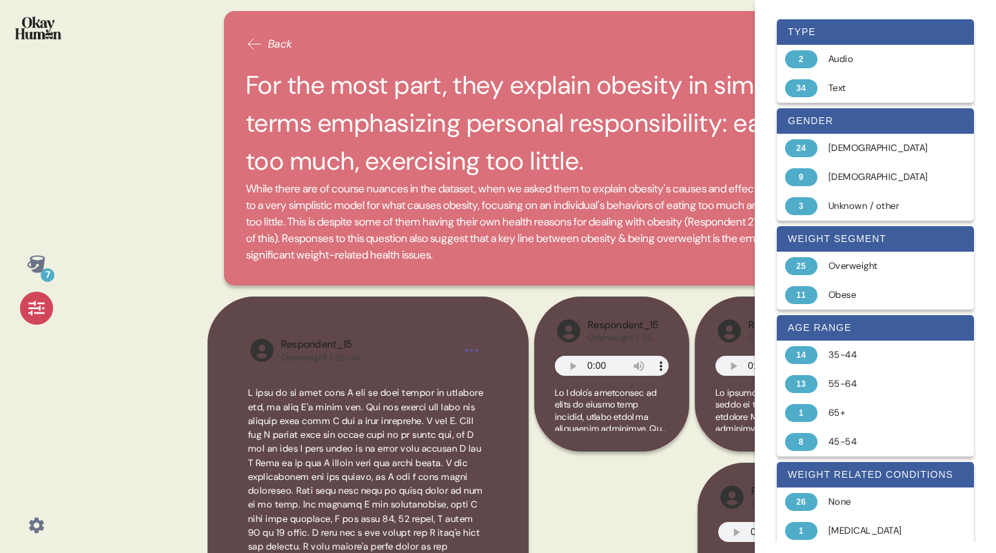
click at [39, 311] on icon at bounding box center [36, 307] width 19 height 19
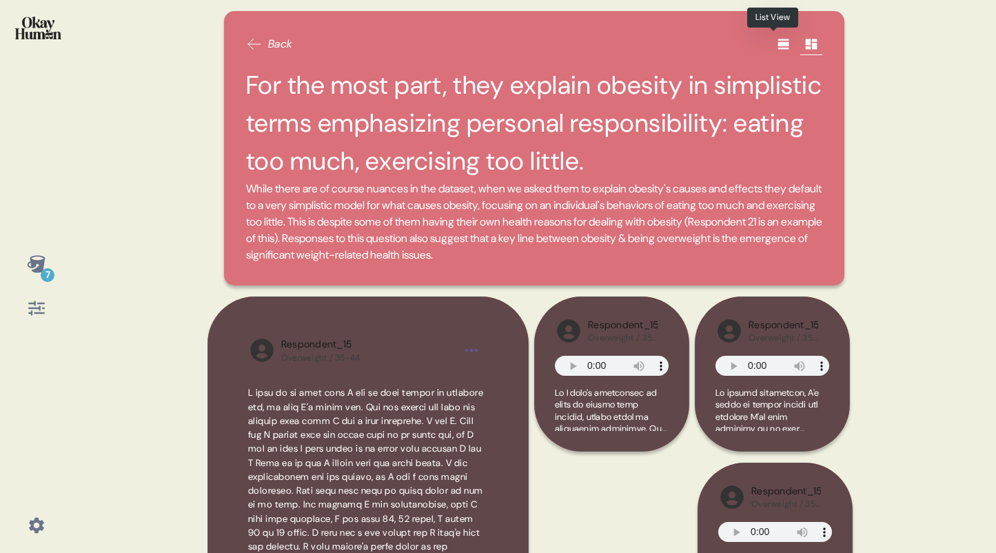
click at [777, 47] on icon at bounding box center [784, 44] width 14 height 14
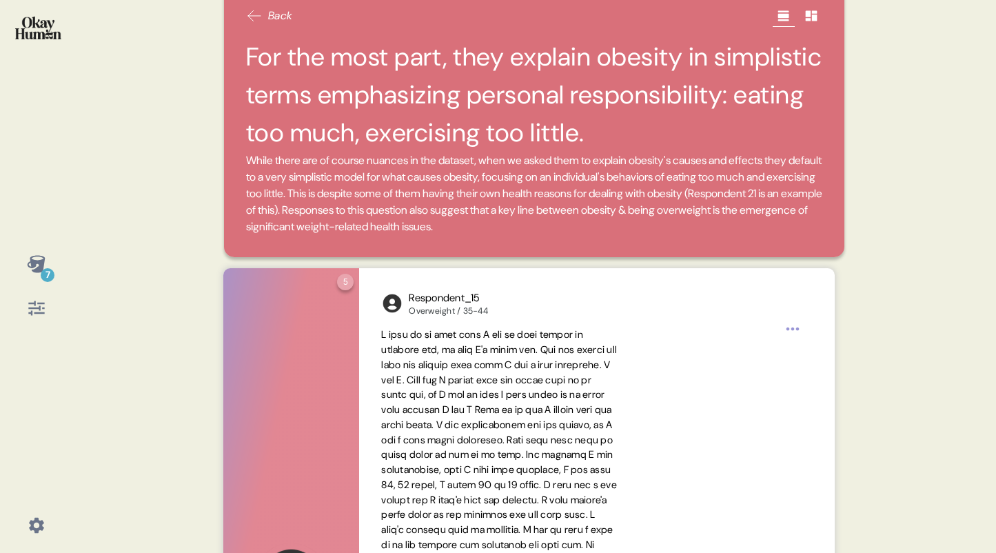
scroll to position [69, 0]
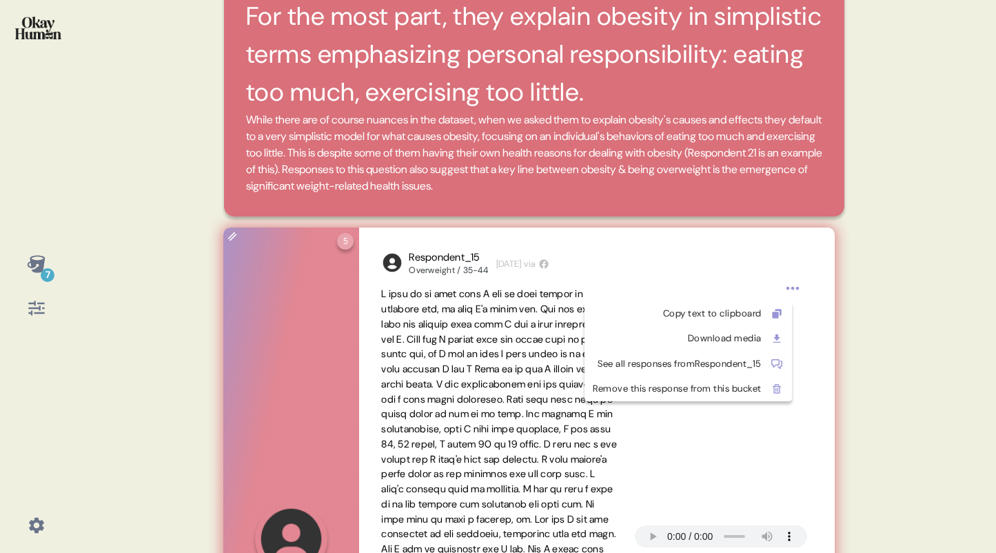
click at [793, 289] on html "7 Back For the most part, they explain obesity in simplistic terms emphasizing …" at bounding box center [498, 276] width 996 height 553
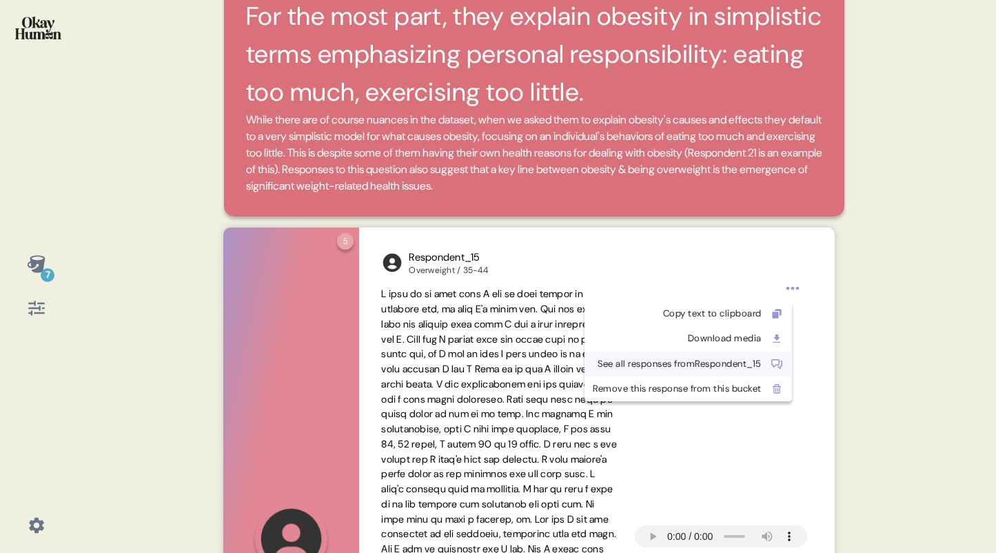
click at [702, 369] on div "See all responses from Respondent_15" at bounding box center [677, 364] width 169 height 14
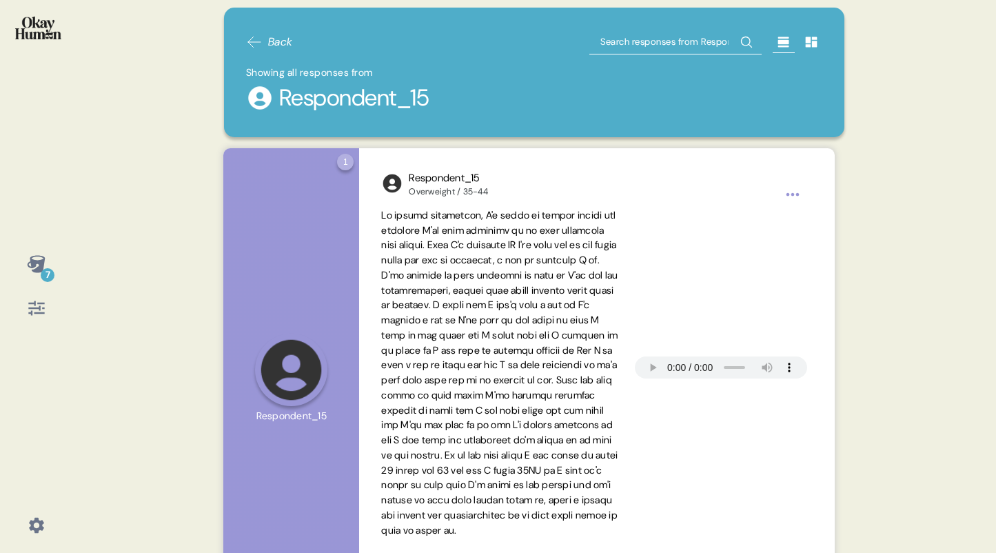
scroll to position [17, 0]
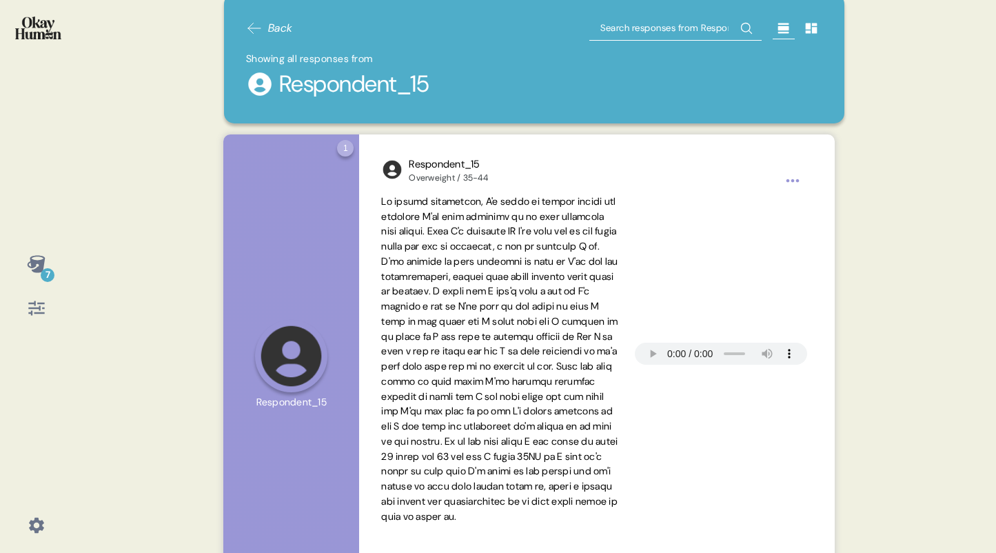
click at [384, 247] on span at bounding box center [499, 358] width 236 height 327
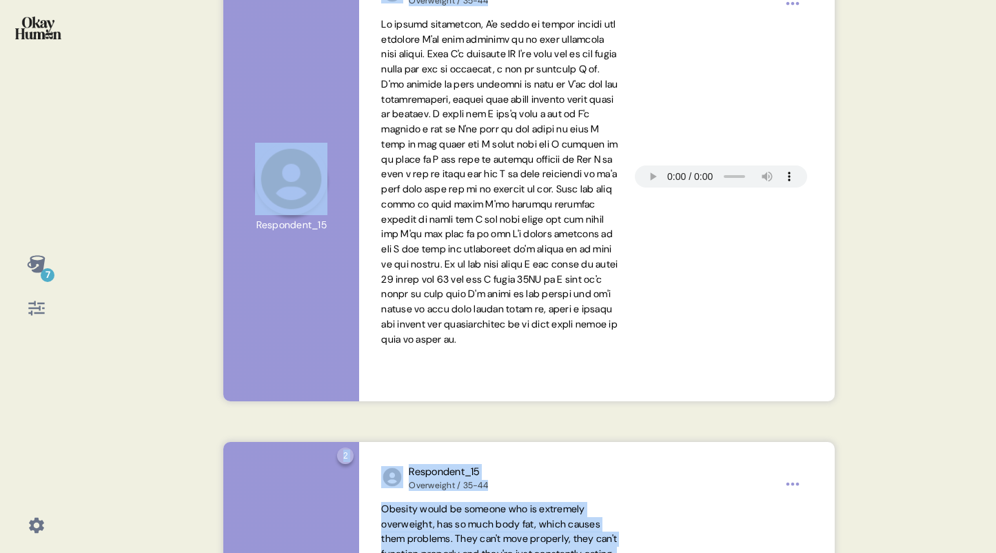
scroll to position [384, 0]
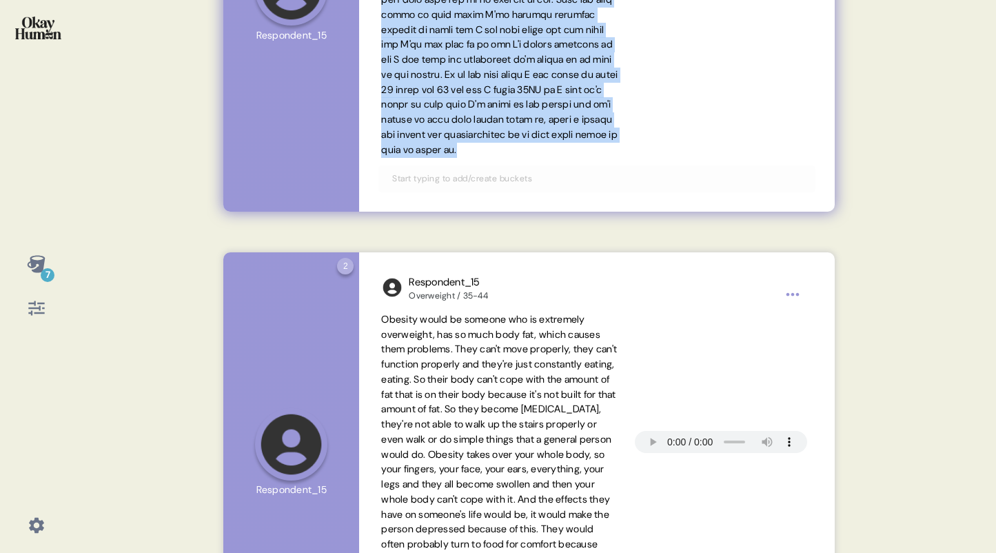
drag, startPoint x: 381, startPoint y: 201, endPoint x: 447, endPoint y: 183, distance: 68.6
copy span "My weight fluctuates, I'm quite an active person and recently I've been startin…"
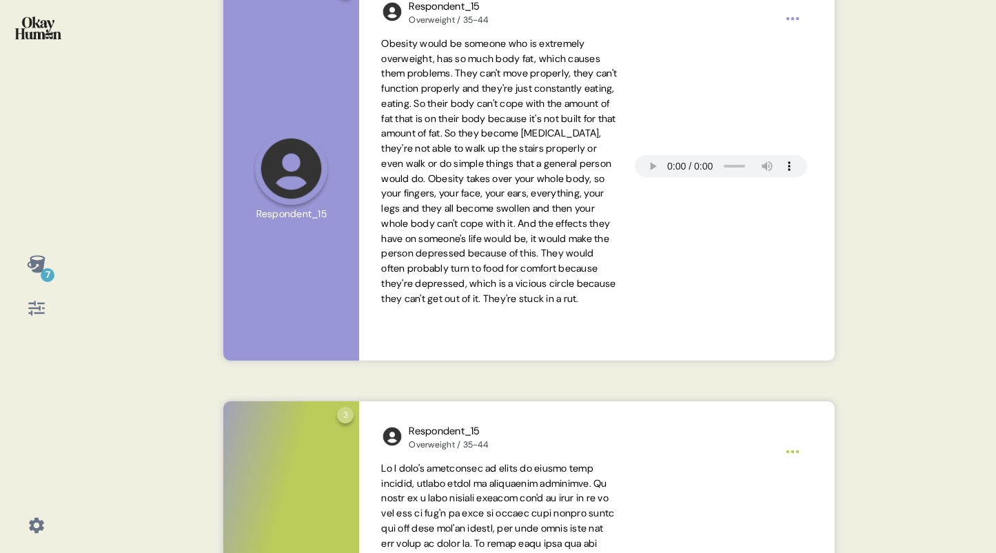
scroll to position [679, 0]
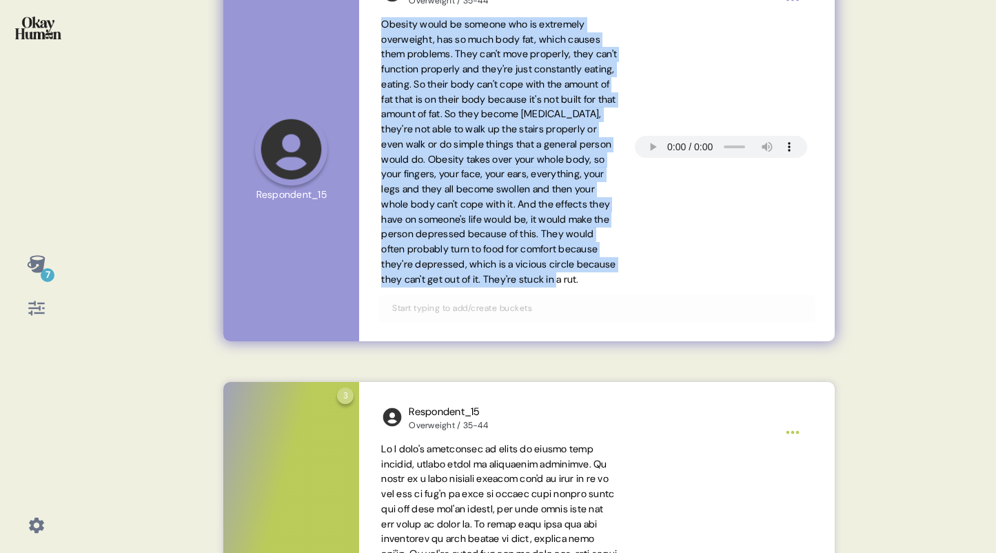
drag, startPoint x: 383, startPoint y: 24, endPoint x: 432, endPoint y: 305, distance: 285.6
click at [432, 287] on span "Obesity would be someone who is extremely overweight, has so much body fat, whi…" at bounding box center [499, 152] width 236 height 270
copy span "Obesity would be someone who is extremely overweight, has so much body fat, whi…"
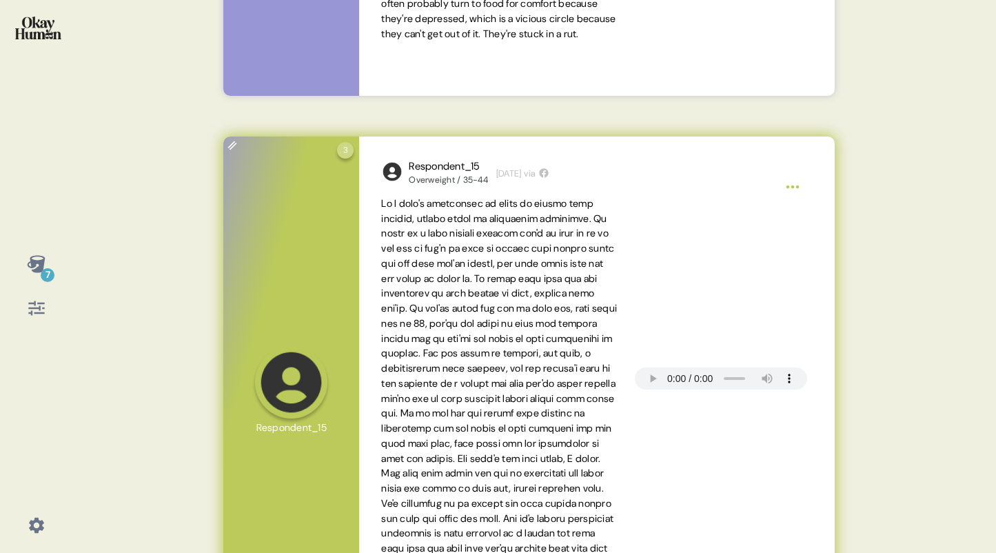
scroll to position [1052, 0]
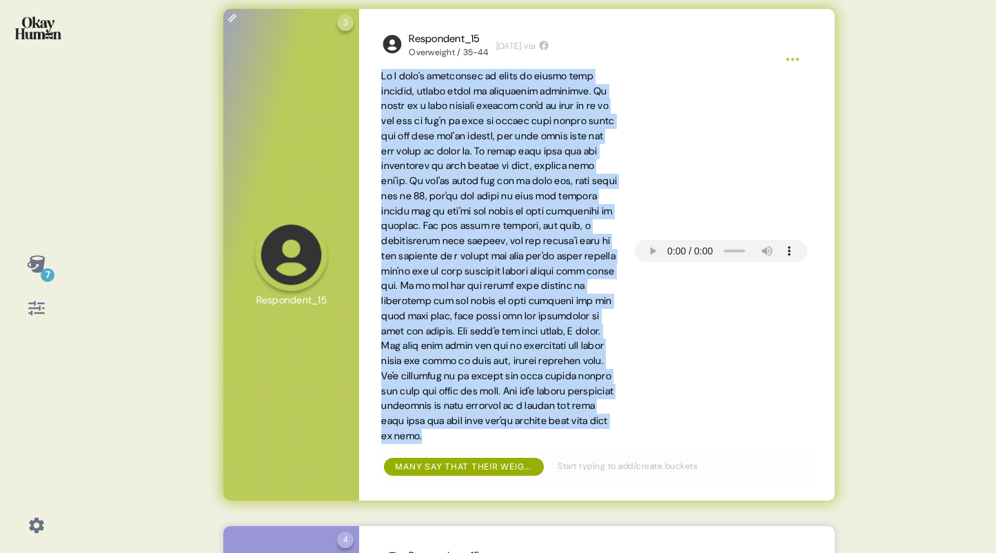
drag, startPoint x: 601, startPoint y: 445, endPoint x: 381, endPoint y: 78, distance: 428.2
click at [381, 78] on div at bounding box center [596, 256] width 431 height 375
copy span "If I wasn't overweight or obese or living with obesity, things would be complet…"
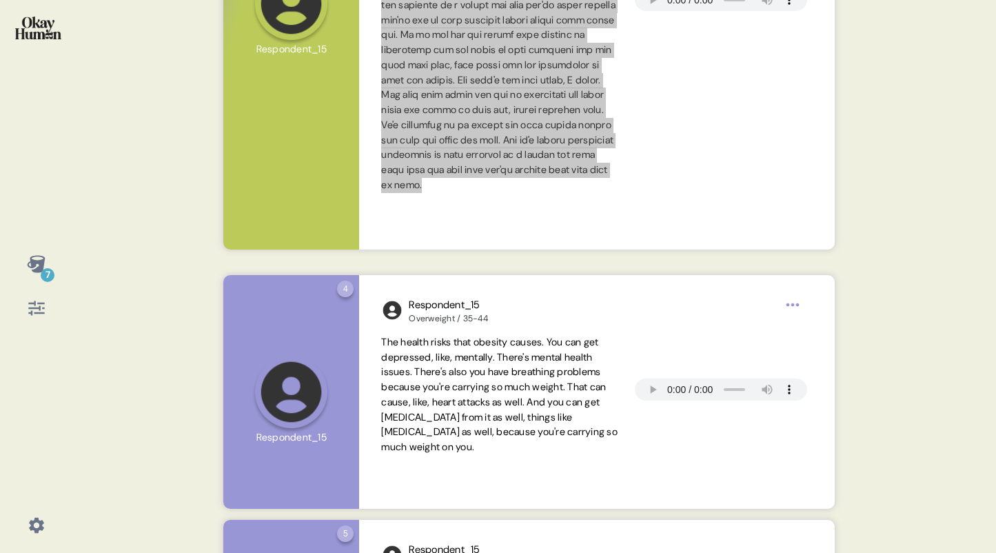
scroll to position [1336, 0]
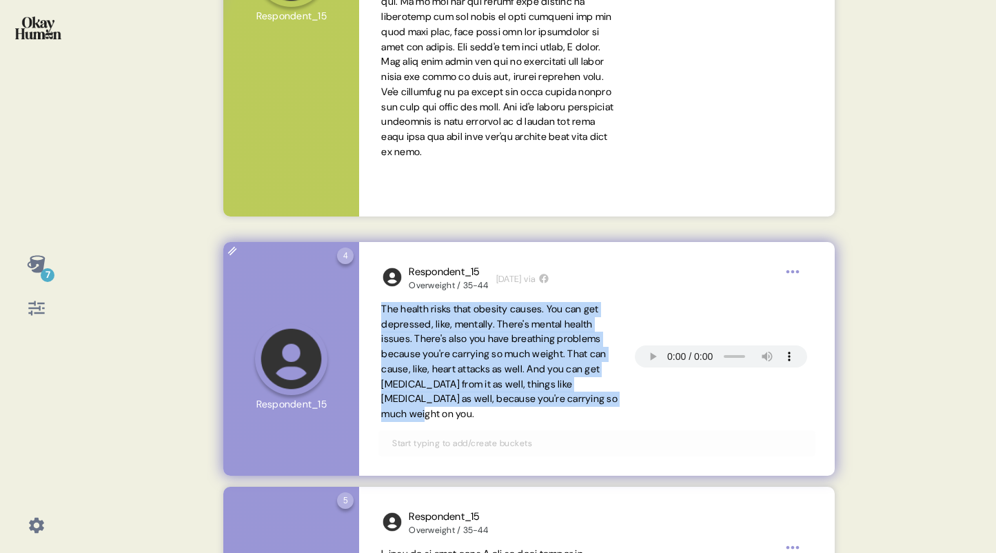
drag, startPoint x: 402, startPoint y: 415, endPoint x: 367, endPoint y: 313, distance: 107.7
click at [367, 313] on div "Respondent_15 Overweight / 35-44 [DATE] via The health risks that obesity cause…" at bounding box center [596, 359] width 475 height 234
copy span "The health risks that obesity causes. You can get depressed, like, mentally. Th…"
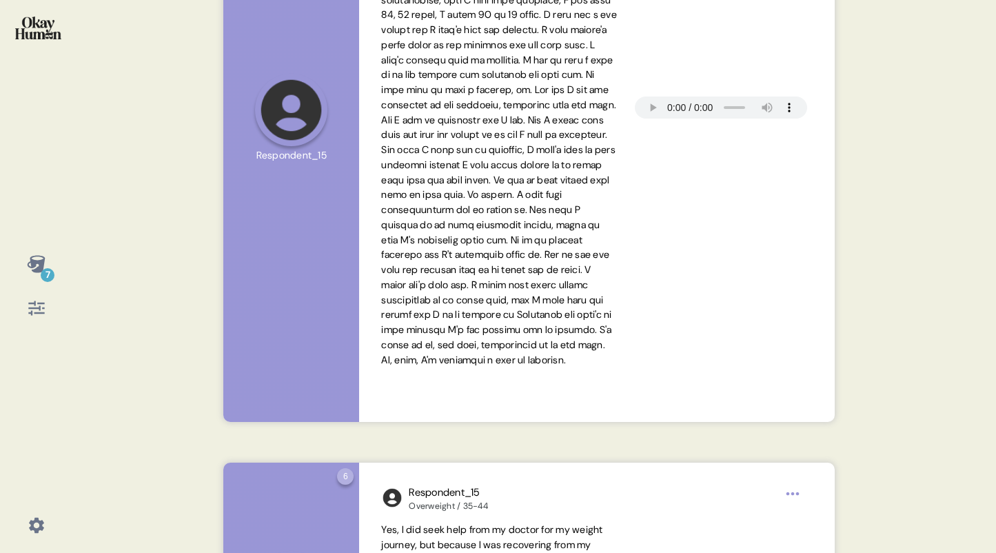
scroll to position [2088, 0]
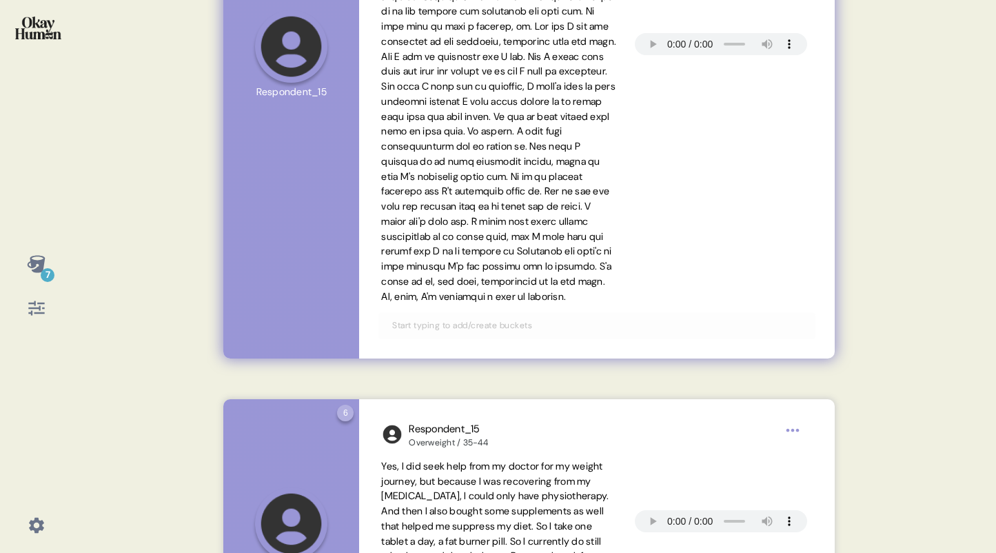
click at [449, 133] on span at bounding box center [499, 48] width 236 height 507
click at [423, 303] on span at bounding box center [499, 48] width 236 height 507
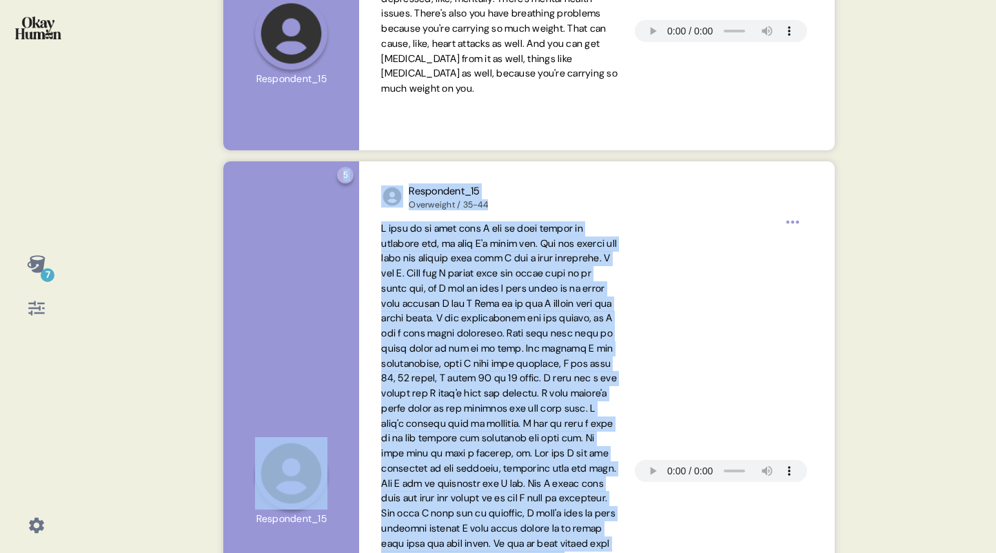
scroll to position [1509, 0]
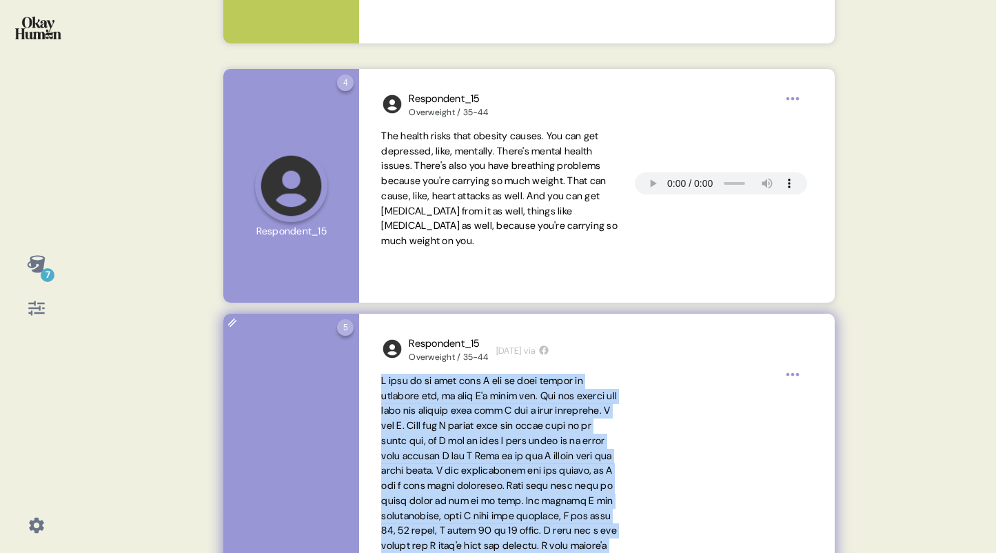
drag, startPoint x: 425, startPoint y: 326, endPoint x: 376, endPoint y: 387, distance: 78.1
copy span "A time in my life when I try to lose weight is actually now, is what I'm doing …"
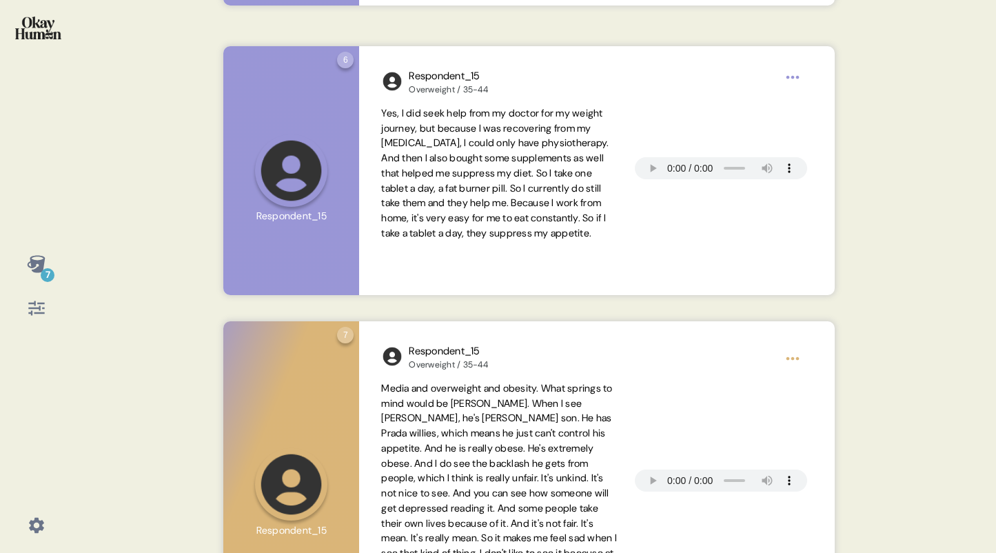
scroll to position [2443, 0]
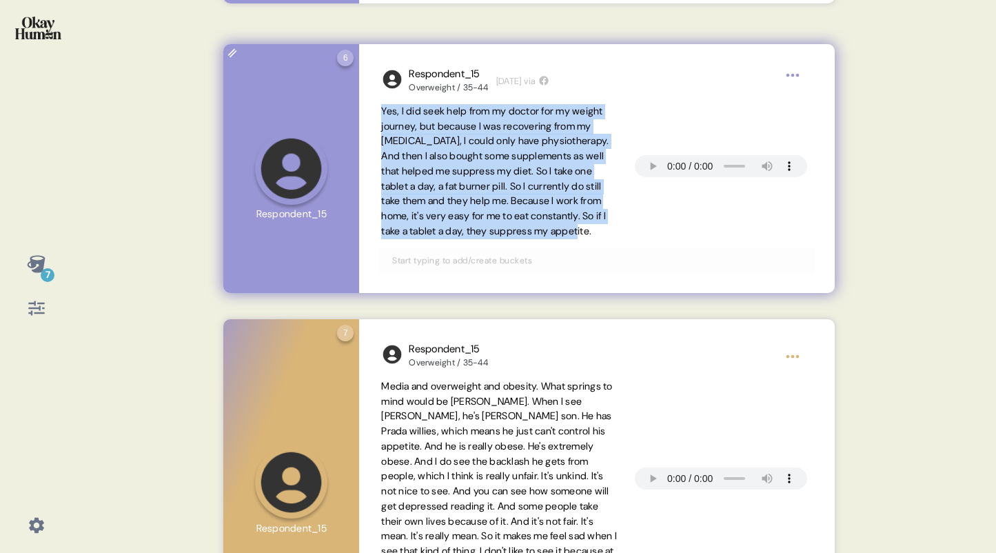
drag, startPoint x: 496, startPoint y: 245, endPoint x: 376, endPoint y: 109, distance: 181.7
click at [376, 109] on div "Respondent_15 Overweight / 35-44 [DATE] via Yes, I did seek help from my doctor…" at bounding box center [596, 168] width 475 height 249
copy span "Yes, I did seek help from my doctor for my weight journey, but because I was re…"
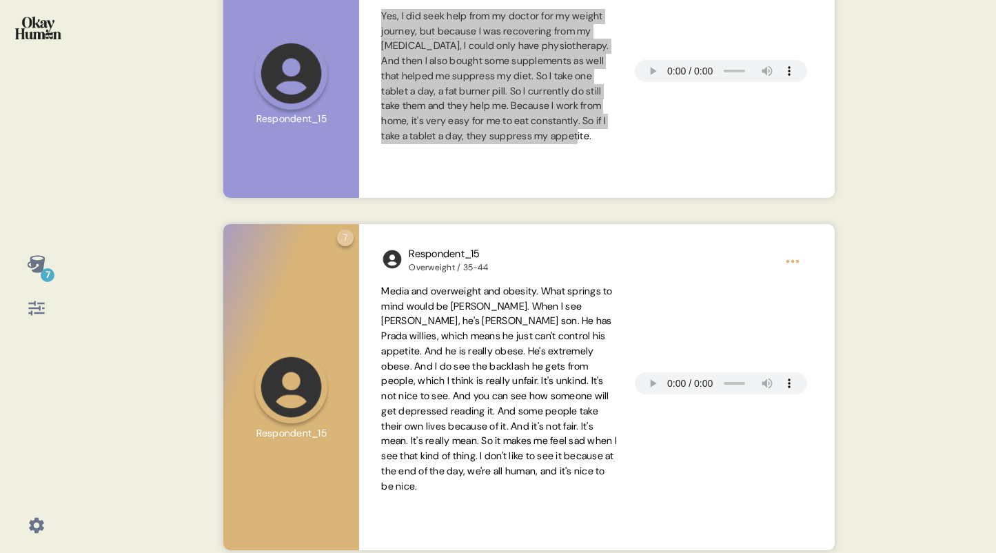
scroll to position [2547, 0]
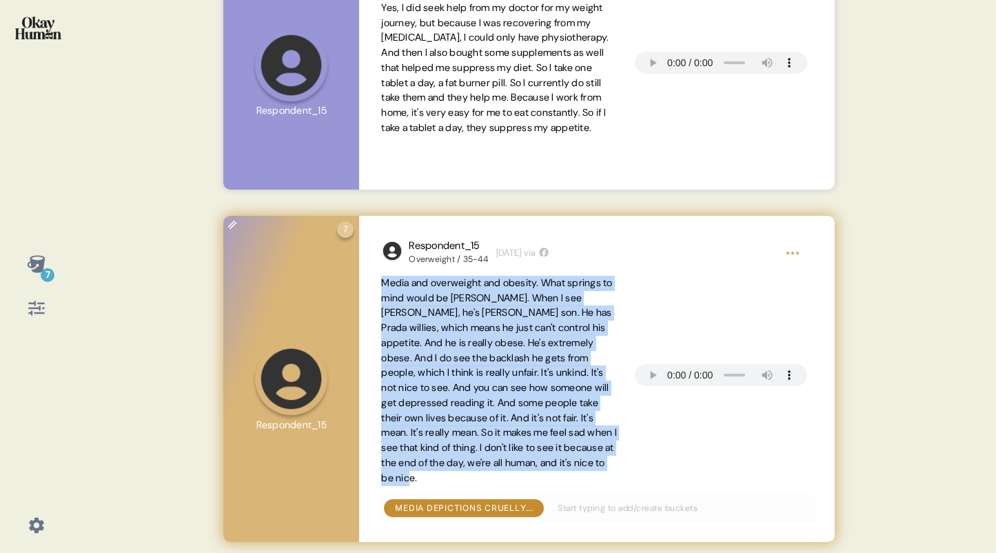
drag, startPoint x: 529, startPoint y: 478, endPoint x: 380, endPoint y: 287, distance: 242.6
click at [380, 287] on div "Respondent_15 Overweight / 35-44 [DATE] via Media and overweight and obesity. W…" at bounding box center [596, 379] width 475 height 326
copy span "Media and overweight and obesity. What springs to mind would be [PERSON_NAME]. …"
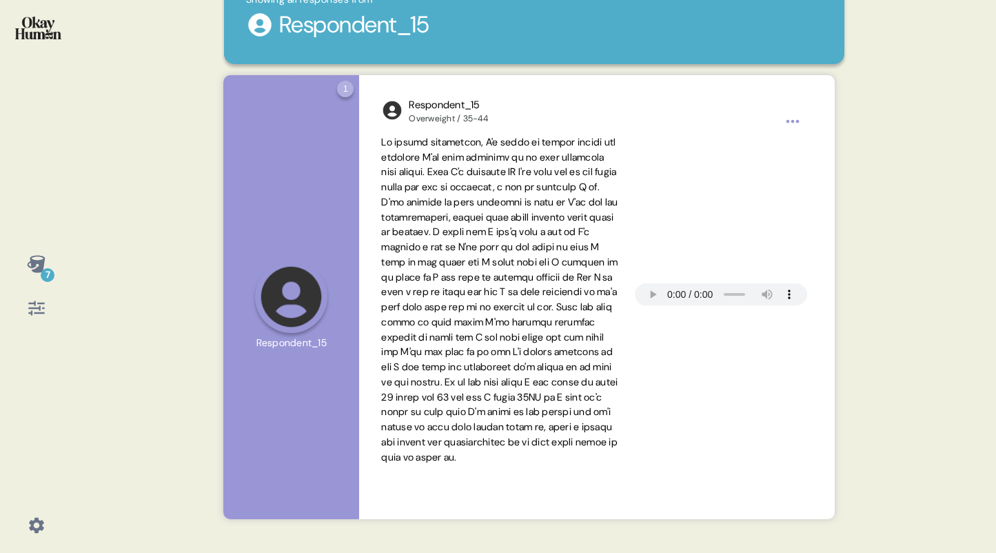
scroll to position [0, 0]
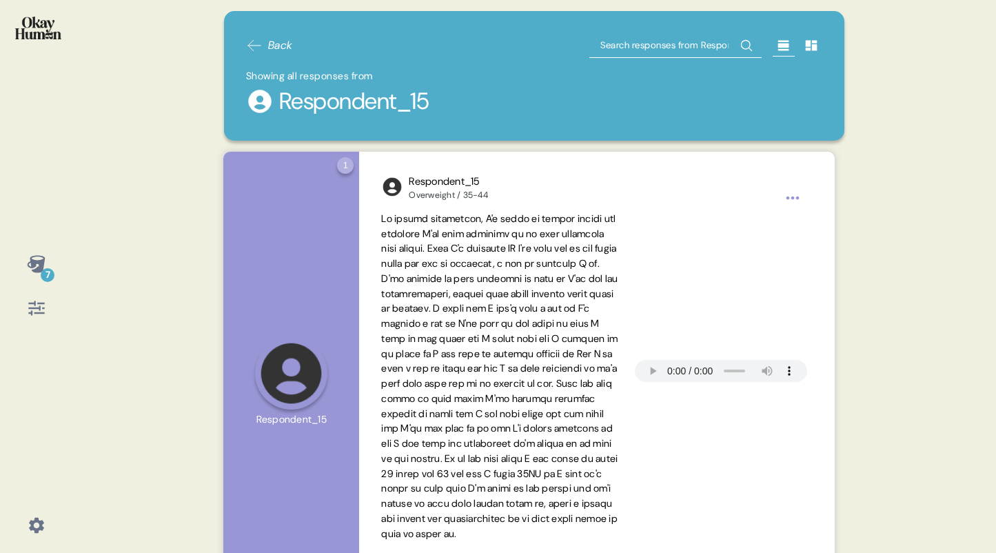
click at [251, 44] on icon at bounding box center [254, 45] width 17 height 17
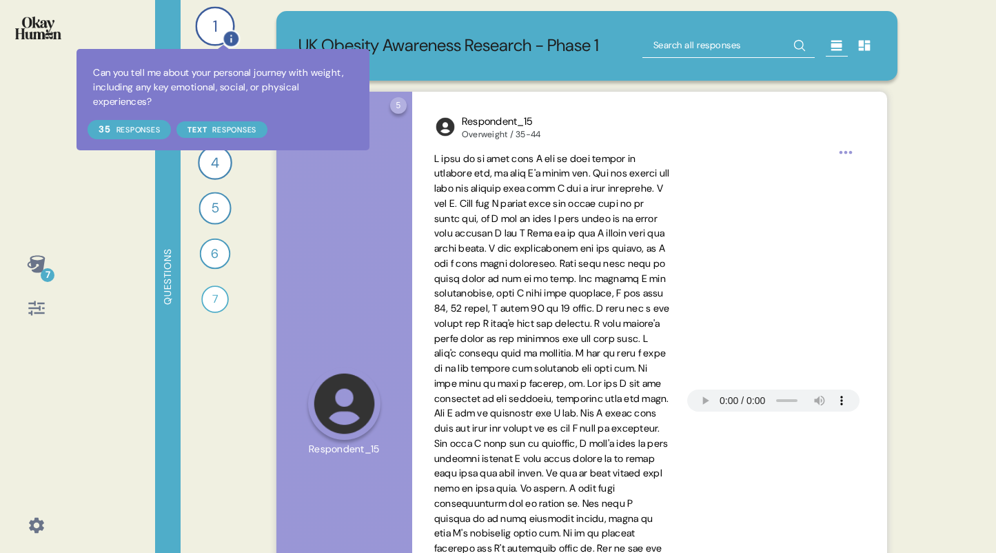
click at [223, 32] on div at bounding box center [231, 39] width 18 height 18
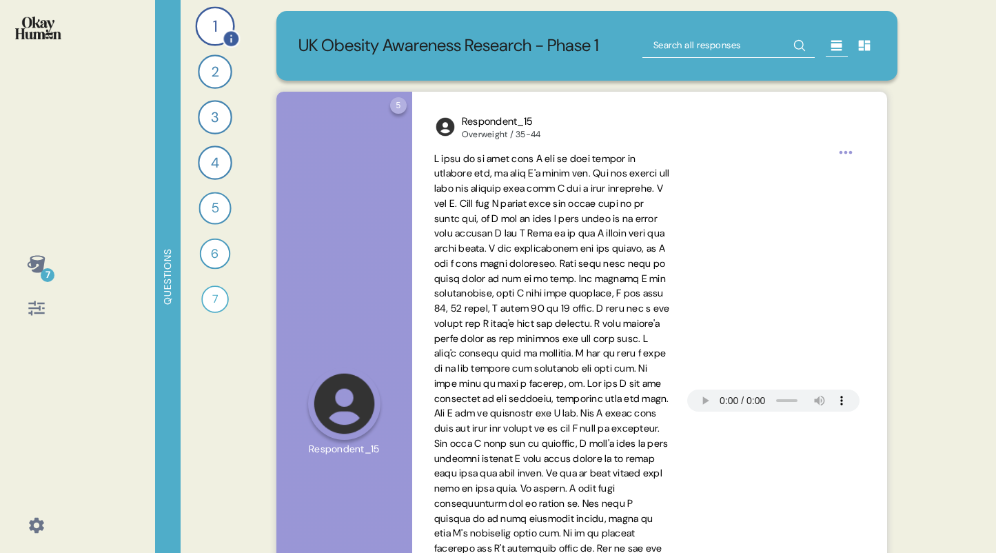
click at [209, 26] on div "1" at bounding box center [214, 25] width 39 height 39
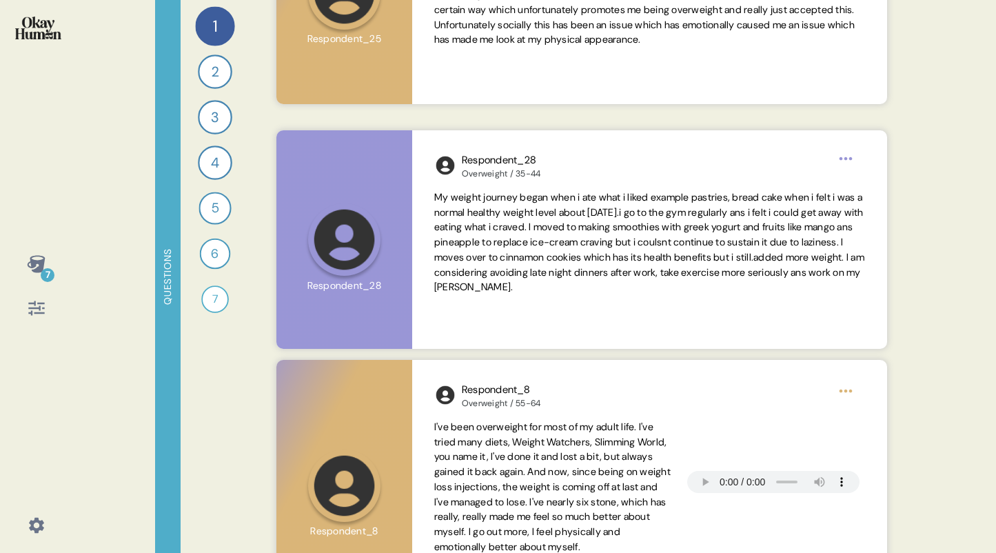
scroll to position [1271, 0]
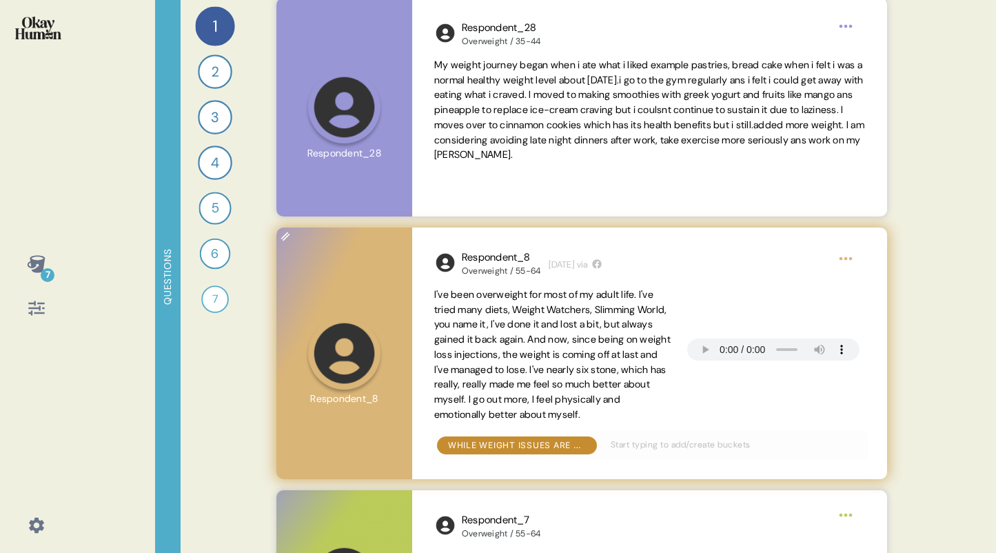
click at [843, 261] on html "7 Questions 1 Can you tell me about your personal journey with weight, includin…" at bounding box center [498, 276] width 996 height 553
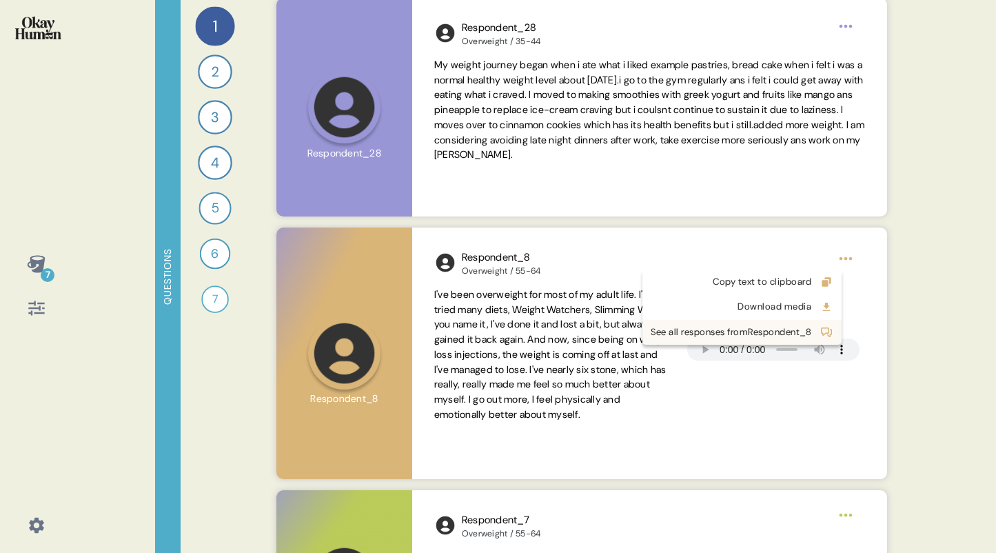
click at [733, 334] on div "See all responses from Respondent_8" at bounding box center [731, 332] width 161 height 14
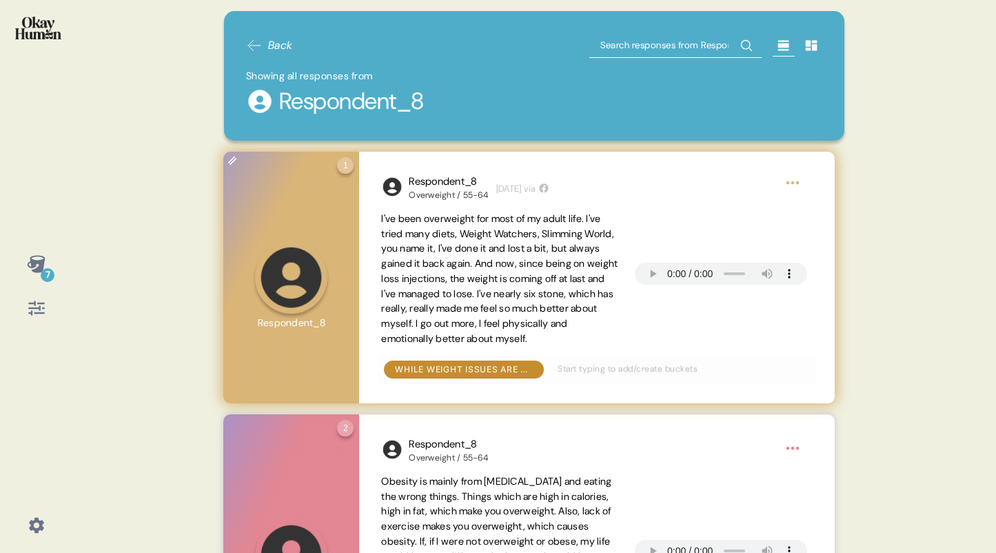
drag, startPoint x: 532, startPoint y: 319, endPoint x: 533, endPoint y: 305, distance: 13.9
click at [531, 317] on span "I've been overweight for most of my adult life. I've tried many diets, Weight W…" at bounding box center [499, 278] width 236 height 132
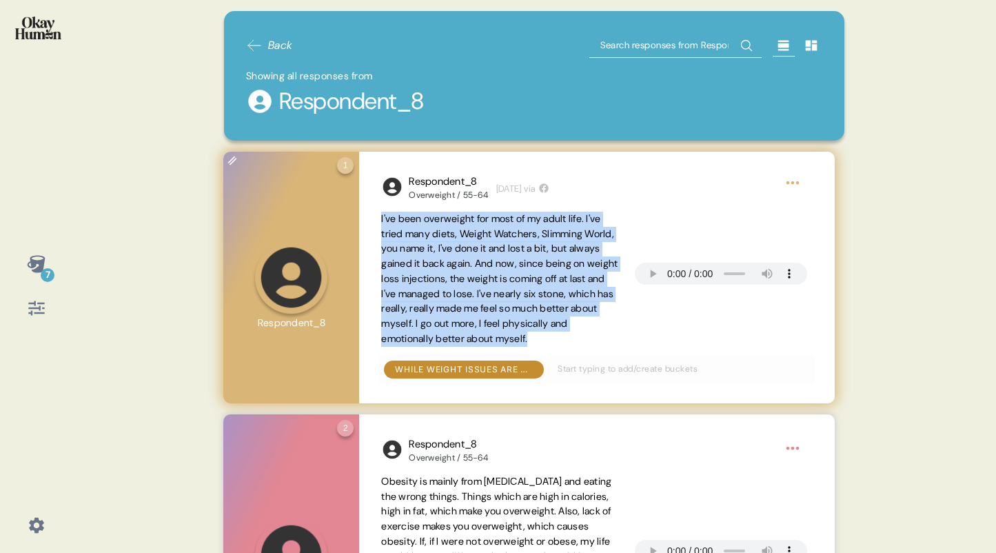
drag, startPoint x: 609, startPoint y: 337, endPoint x: 382, endPoint y: 222, distance: 254.3
click at [382, 222] on span "I've been overweight for most of my adult life. I've tried many diets, Weight W…" at bounding box center [499, 279] width 236 height 135
copy span "I've been overweight for most of my adult life. I've tried many diets, Weight W…"
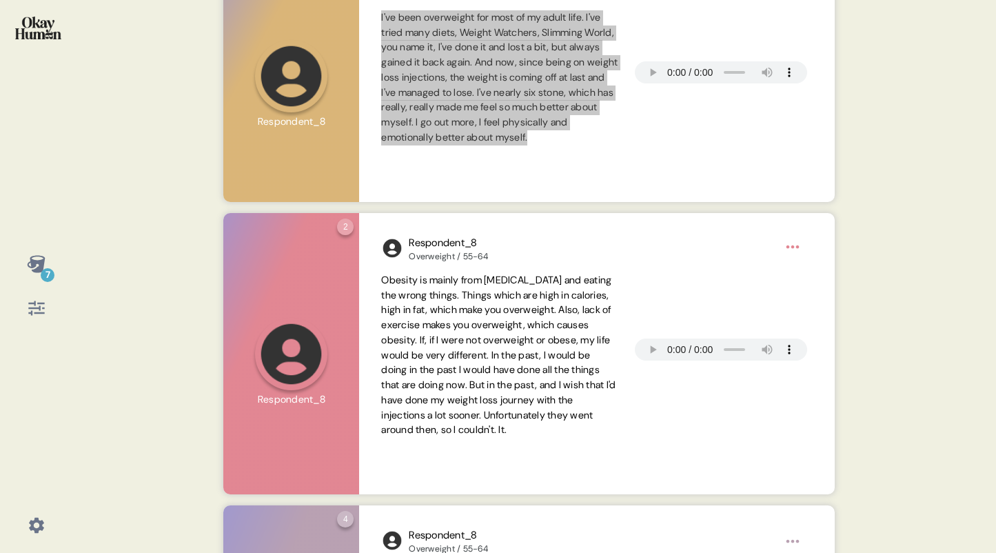
scroll to position [203, 0]
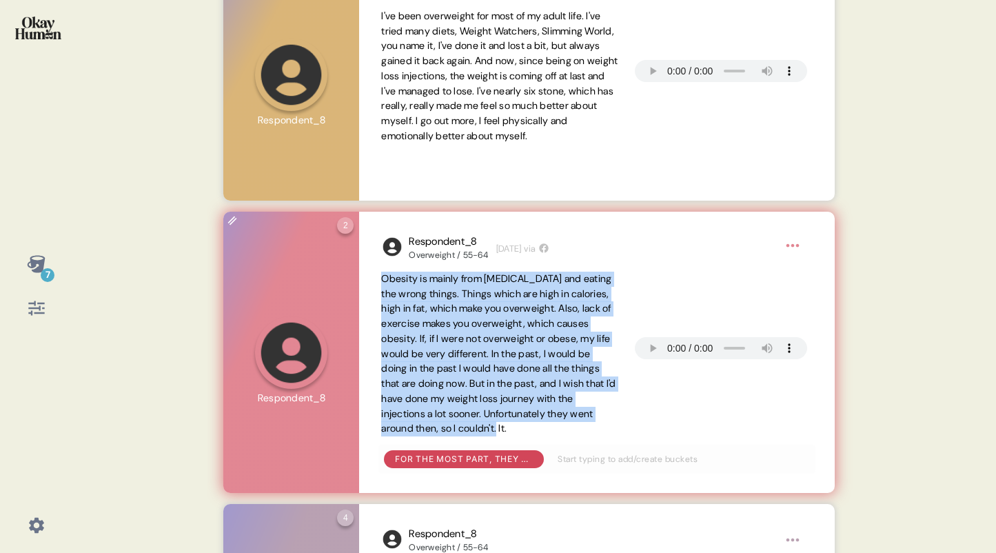
drag, startPoint x: 581, startPoint y: 426, endPoint x: 381, endPoint y: 279, distance: 248.6
click at [381, 279] on div "Respondent_8 Overweight / 55-64 [DATE] via Obesity is mainly from [MEDICAL_DATA…" at bounding box center [596, 352] width 475 height 281
copy span "Obesity is mainly from [MEDICAL_DATA] and eating the wrong things. Things which…"
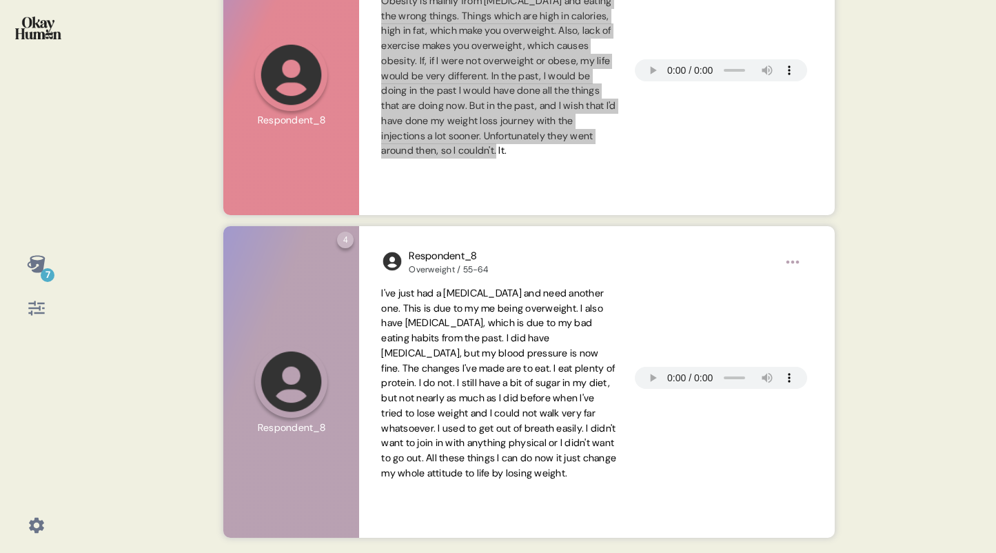
scroll to position [491, 0]
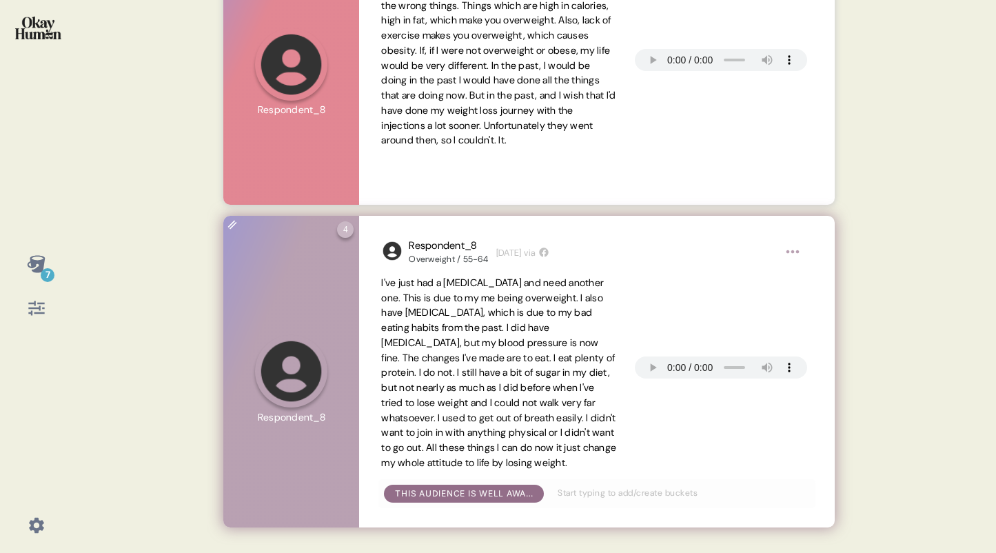
click at [559, 436] on span "I've just had a [MEDICAL_DATA] and need another one. This is due to my me being…" at bounding box center [498, 372] width 235 height 192
drag, startPoint x: 540, startPoint y: 477, endPoint x: 376, endPoint y: 283, distance: 254.4
click at [376, 283] on div "Respondent_8 Overweight / 55-64 [DATE] via I've just had a [MEDICAL_DATA] and n…" at bounding box center [596, 372] width 475 height 312
copy span "I've just had a [MEDICAL_DATA] and need another one. This is due to my me being…"
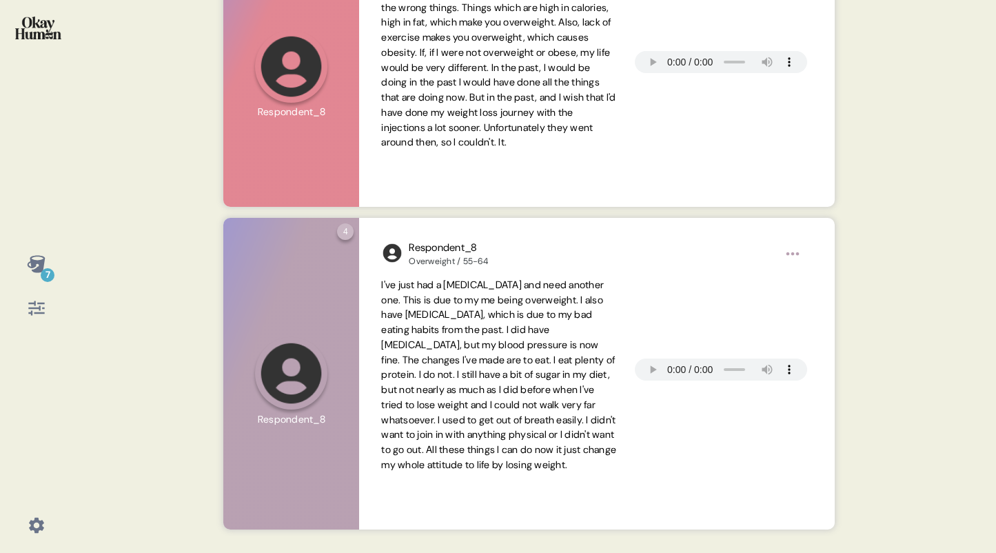
scroll to position [488, 0]
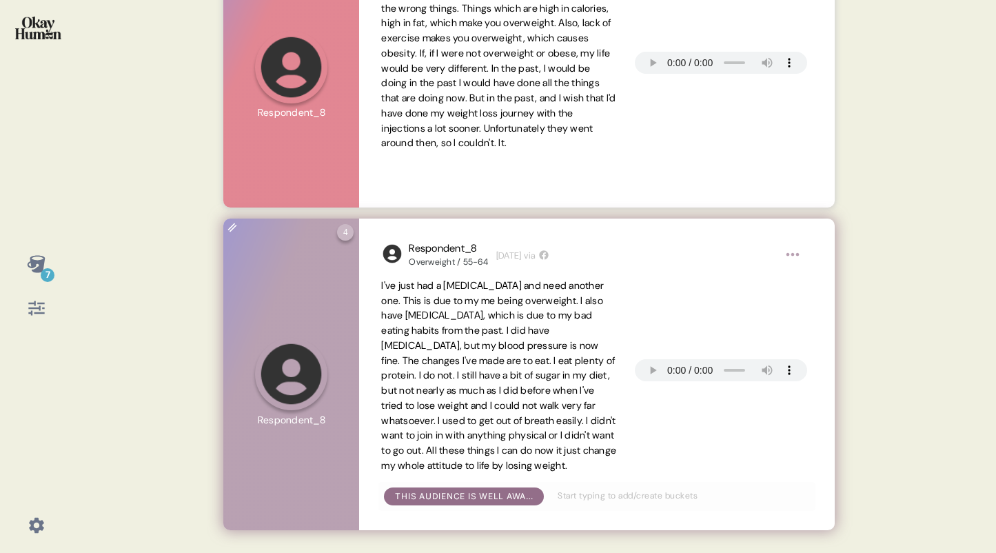
click at [492, 327] on span "I've just had a [MEDICAL_DATA] and need another one. This is due to my me being…" at bounding box center [498, 375] width 235 height 192
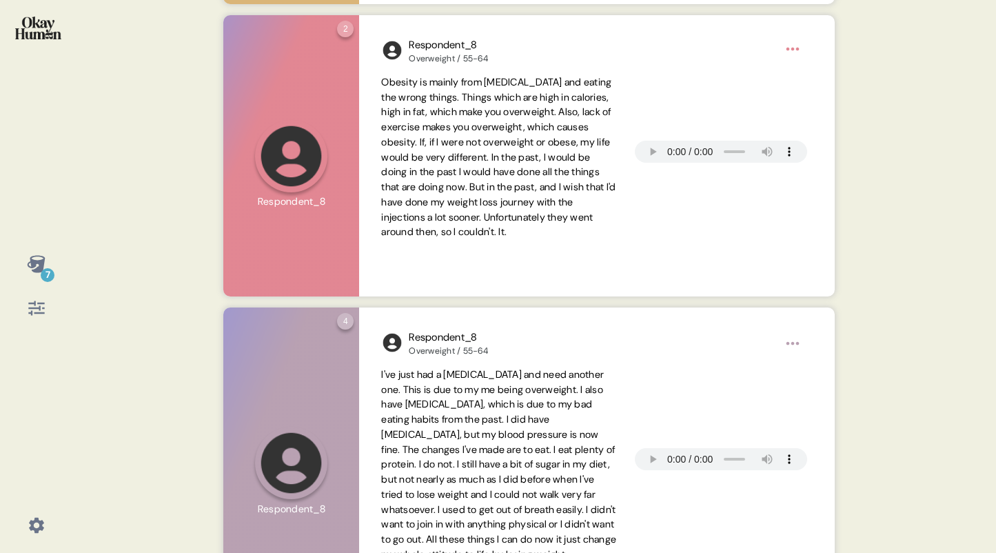
scroll to position [491, 0]
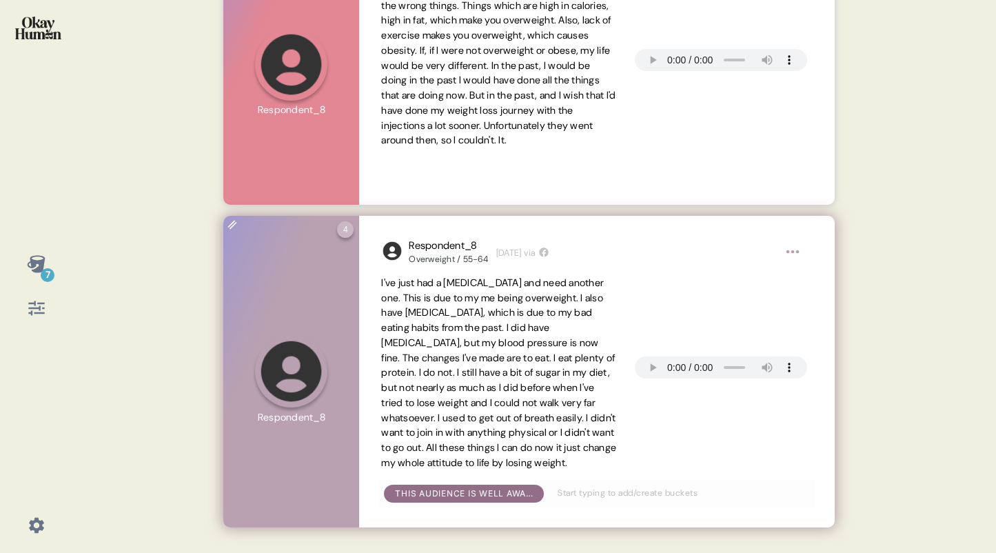
click at [492, 446] on span "I've just had a [MEDICAL_DATA] and need another one. This is due to my me being…" at bounding box center [498, 372] width 235 height 192
click at [489, 449] on span "I've just had a [MEDICAL_DATA] and need another one. This is due to my me being…" at bounding box center [498, 372] width 235 height 192
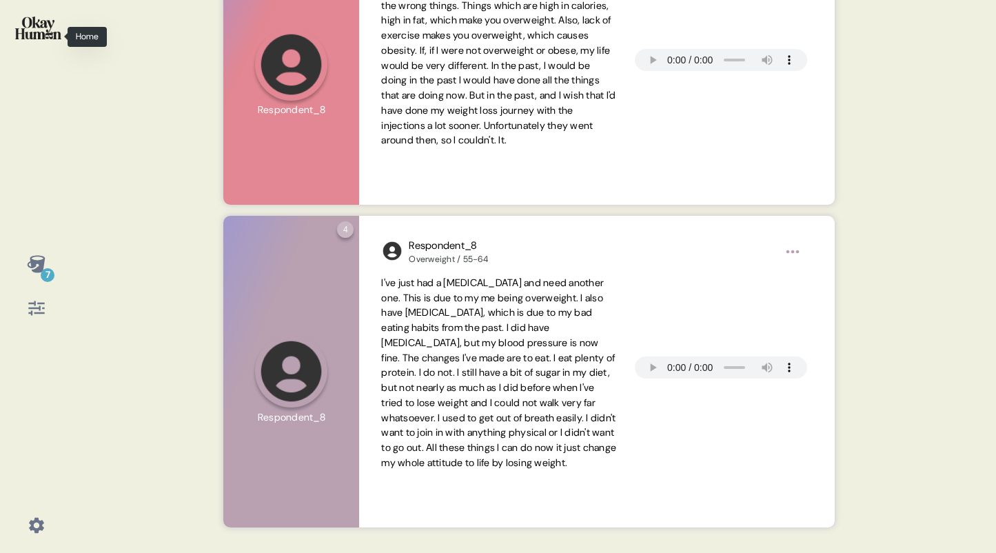
click at [41, 30] on img at bounding box center [38, 28] width 46 height 23
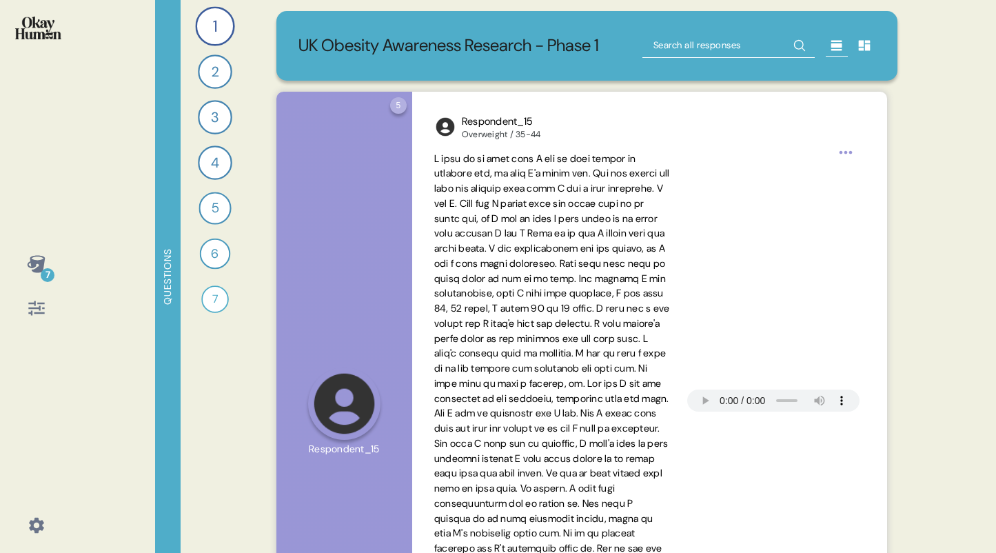
click at [45, 23] on img at bounding box center [38, 28] width 46 height 23
